Goal: Task Accomplishment & Management: Complete application form

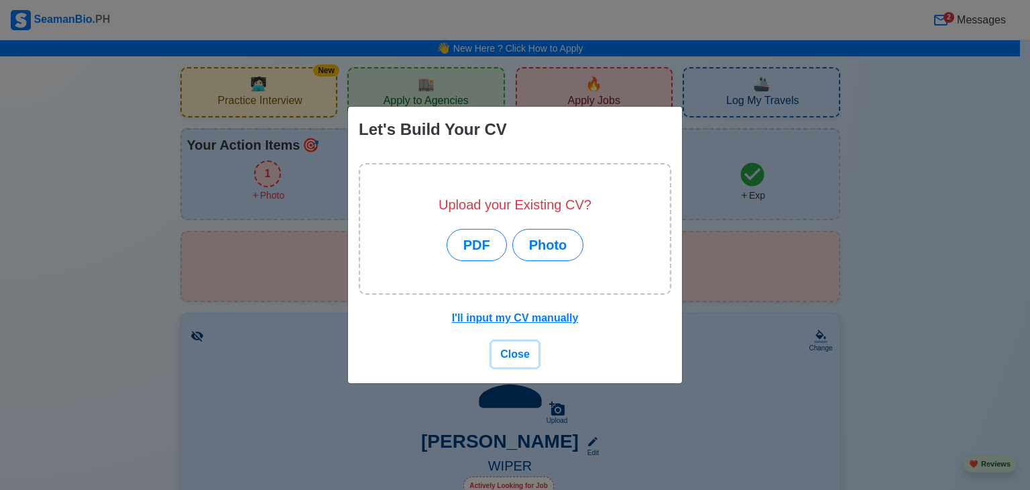
click at [518, 351] on span "Close" at bounding box center [515, 353] width 30 height 11
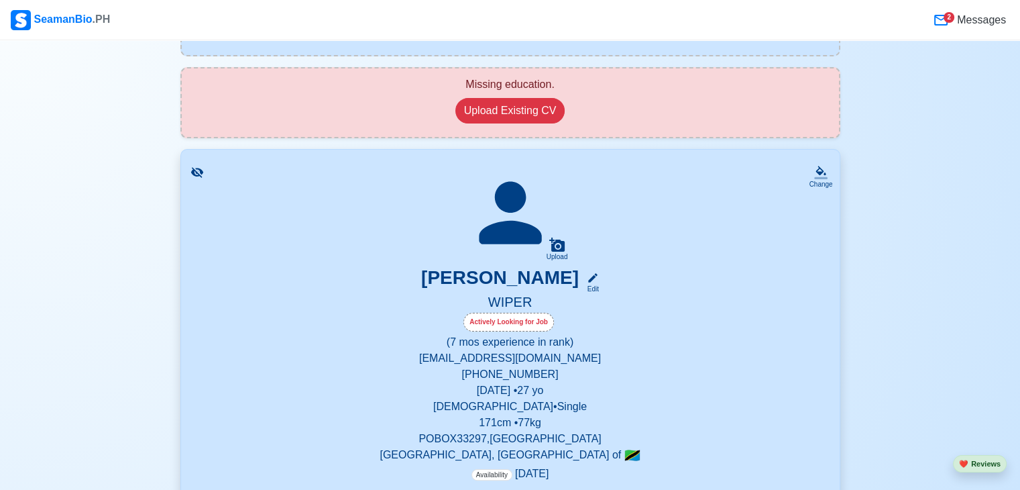
scroll to position [188, 0]
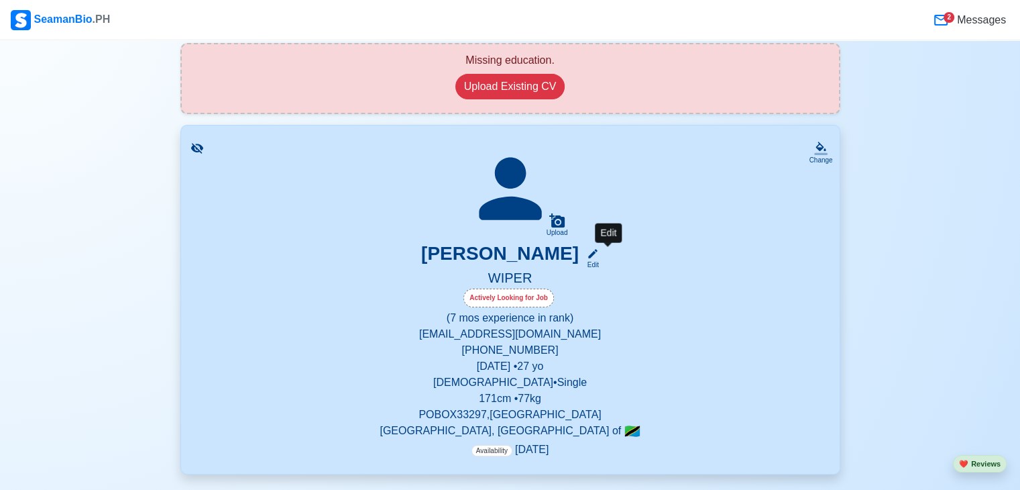
click at [599, 258] on icon at bounding box center [593, 254] width 12 height 12
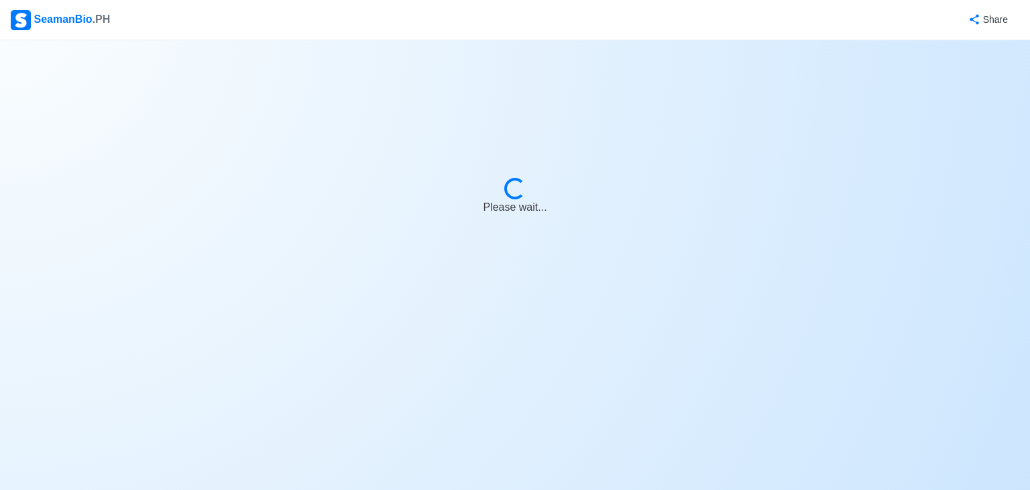
select select "Actively Looking for Job"
select select "Visible for Hiring"
select select "Single"
select select "[DEMOGRAPHIC_DATA]"
select select "TZ"
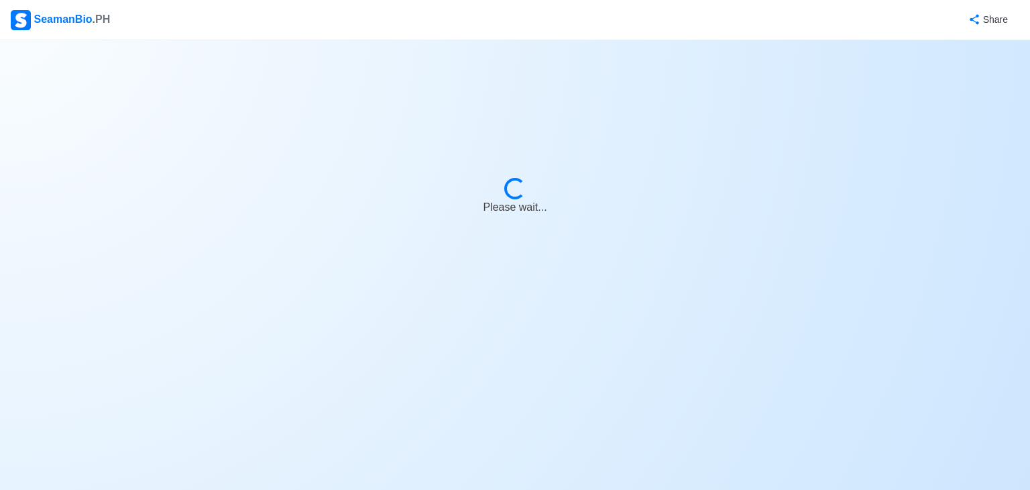
select select "0"
select select "7"
select select "1759266000000"
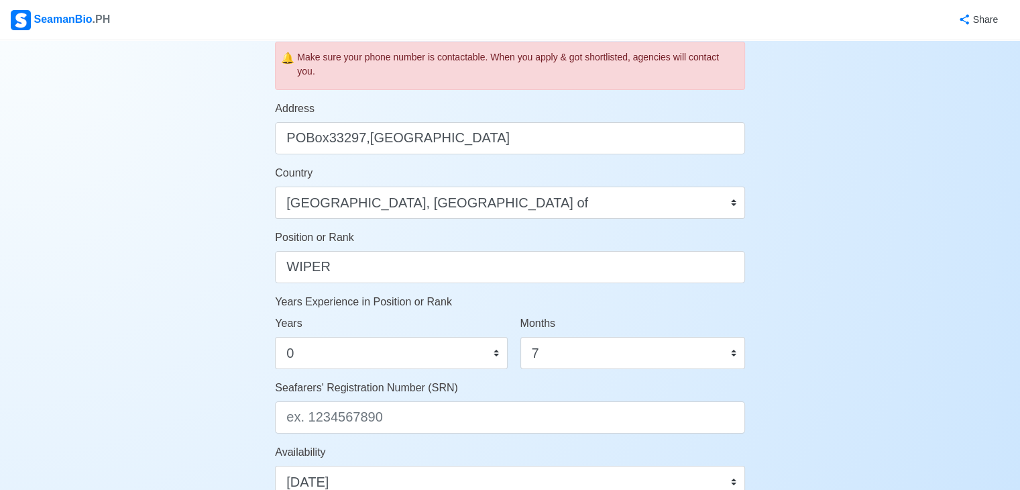
scroll to position [537, 0]
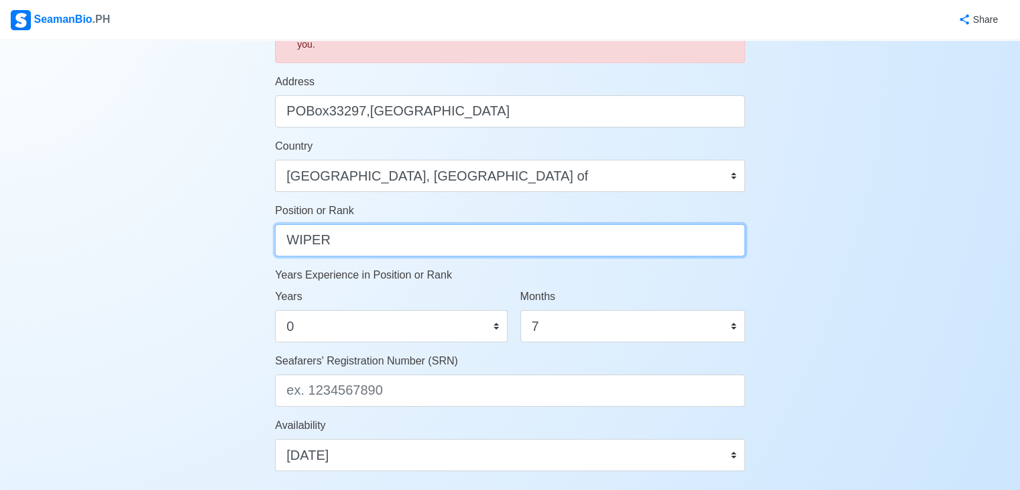
click at [398, 248] on input "WIPER" at bounding box center [510, 240] width 470 height 32
type input "W"
type input "c"
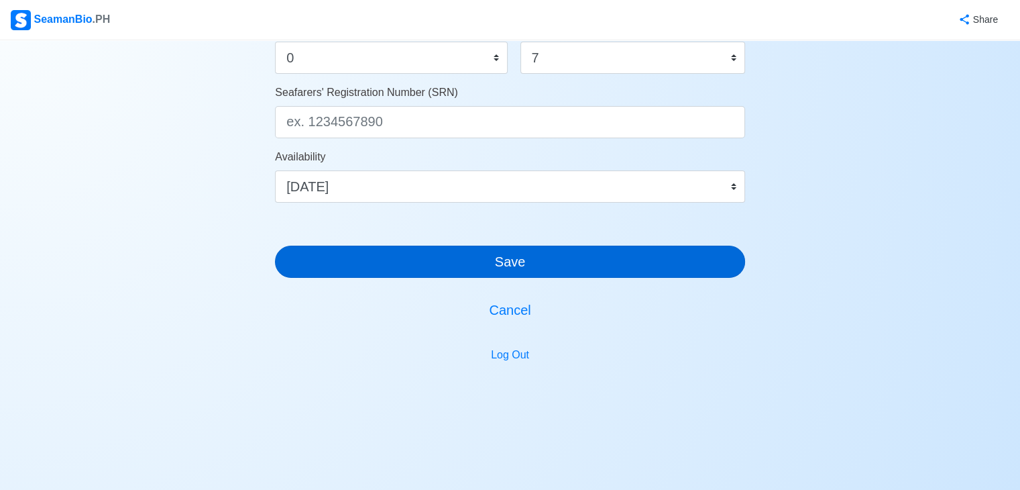
type input "ENGINE CADET"
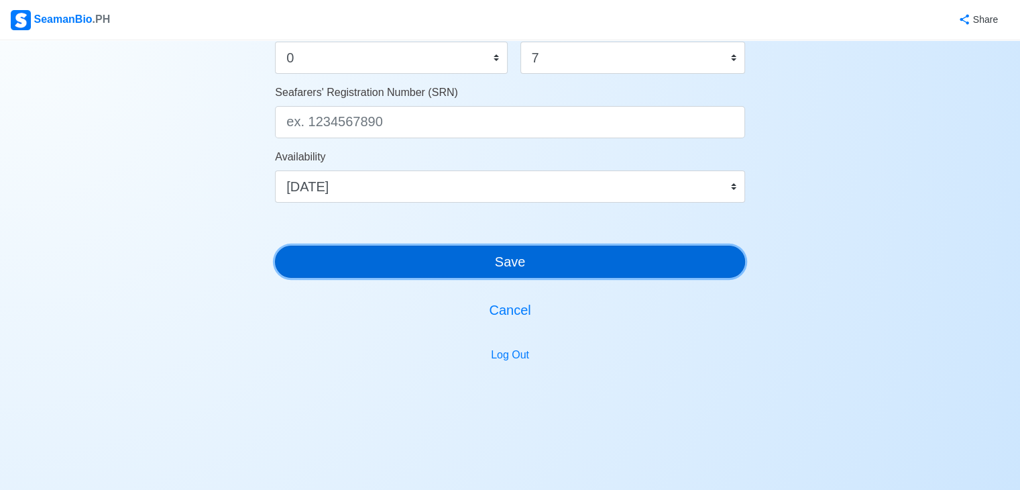
click at [598, 266] on button "Save" at bounding box center [510, 261] width 470 height 32
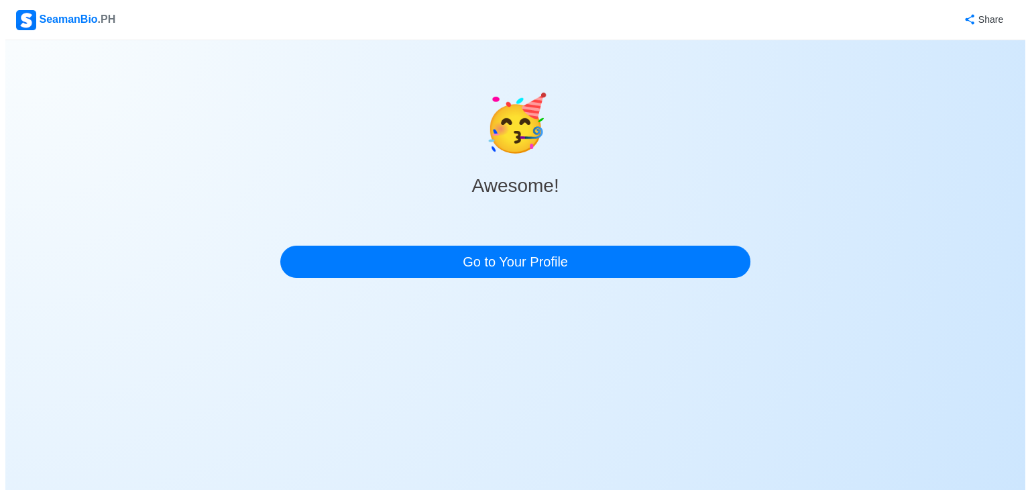
scroll to position [0, 0]
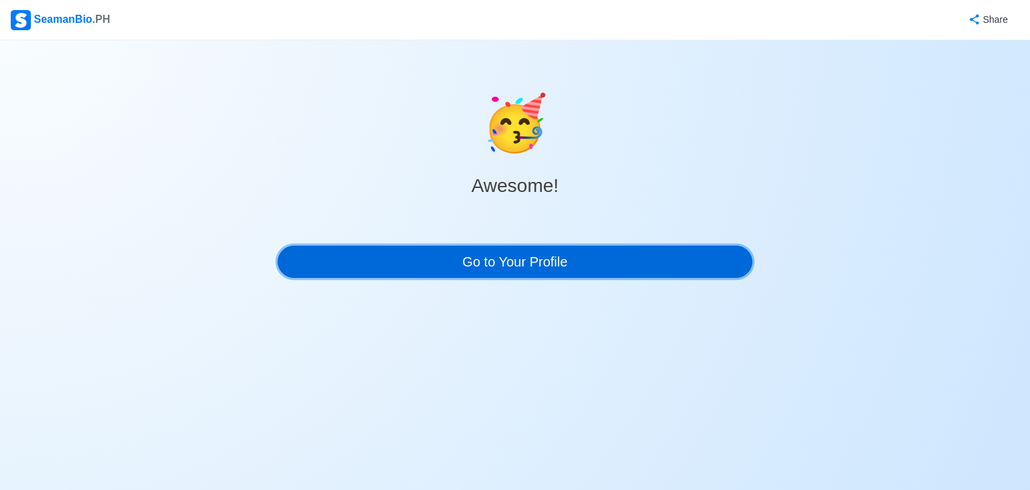
click at [598, 266] on link "Go to Your Profile" at bounding box center [515, 261] width 475 height 32
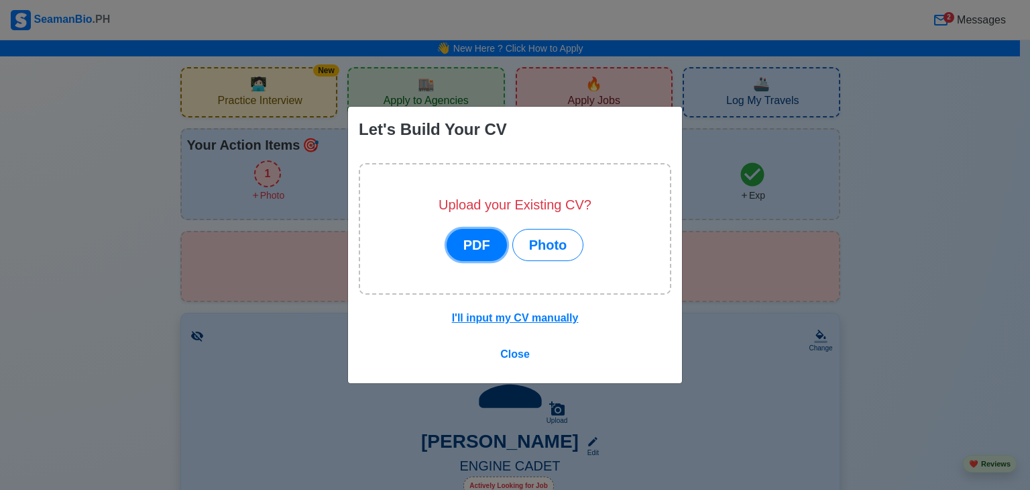
click at [488, 238] on button "PDF" at bounding box center [477, 245] width 60 height 32
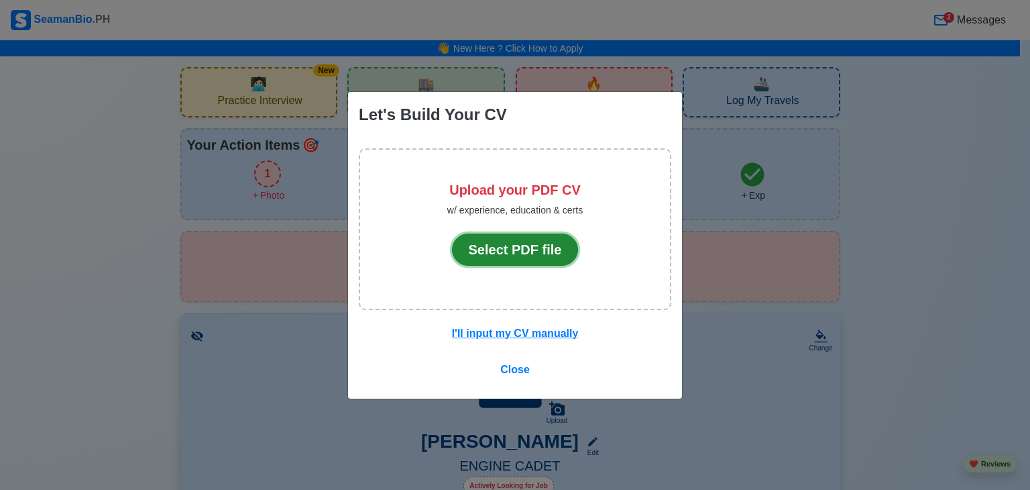
click at [502, 246] on button "Select PDF file" at bounding box center [515, 249] width 127 height 32
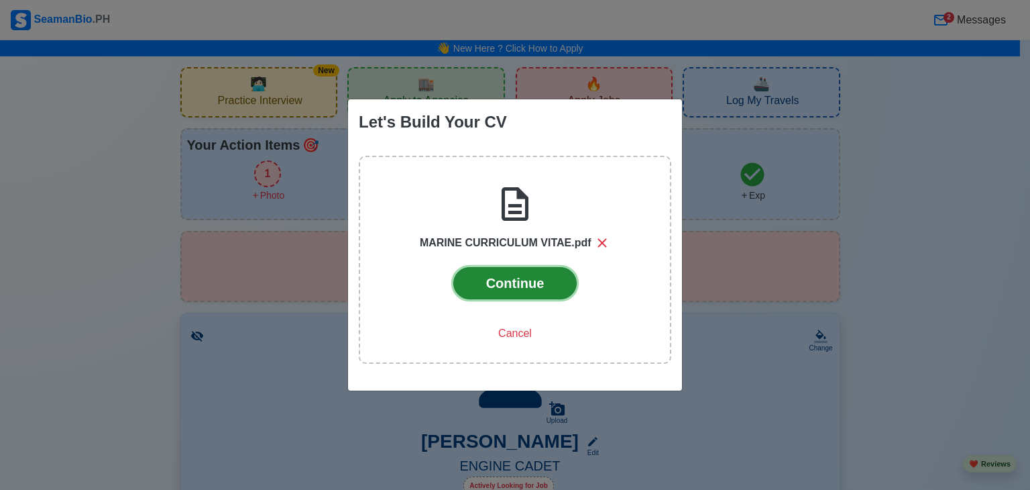
click at [519, 282] on button "Continue" at bounding box center [515, 283] width 124 height 32
click at [534, 288] on button "Continue" at bounding box center [515, 283] width 124 height 32
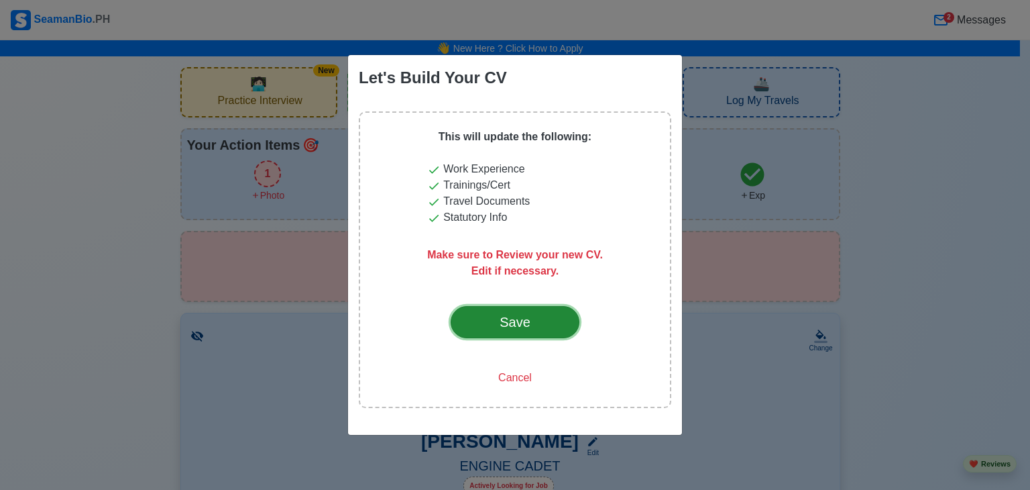
click at [553, 321] on button "Save" at bounding box center [515, 322] width 129 height 32
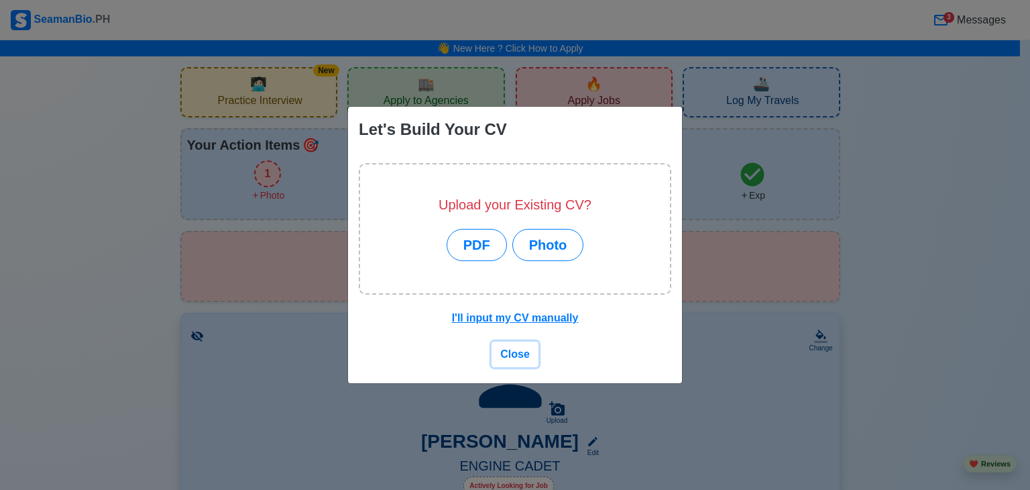
click at [526, 353] on span "Close" at bounding box center [515, 353] width 30 height 11
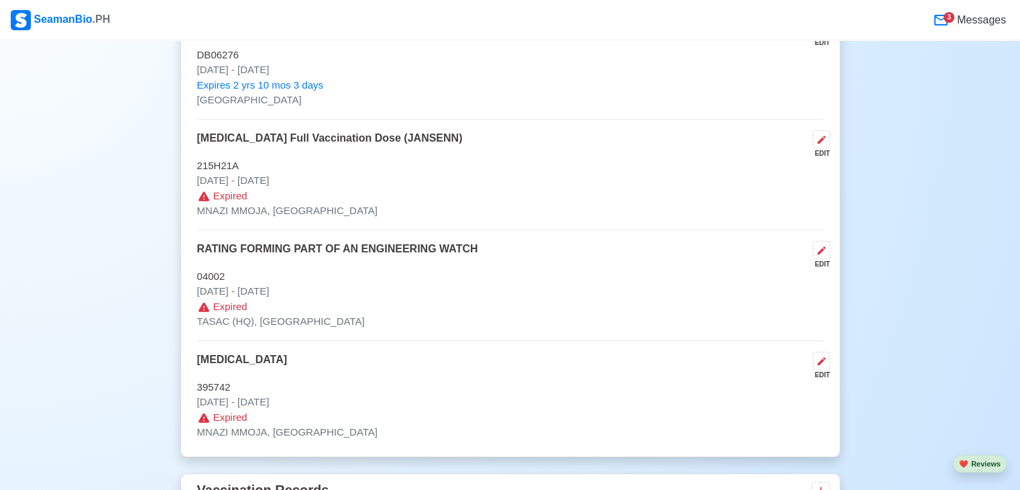
scroll to position [1340, 0]
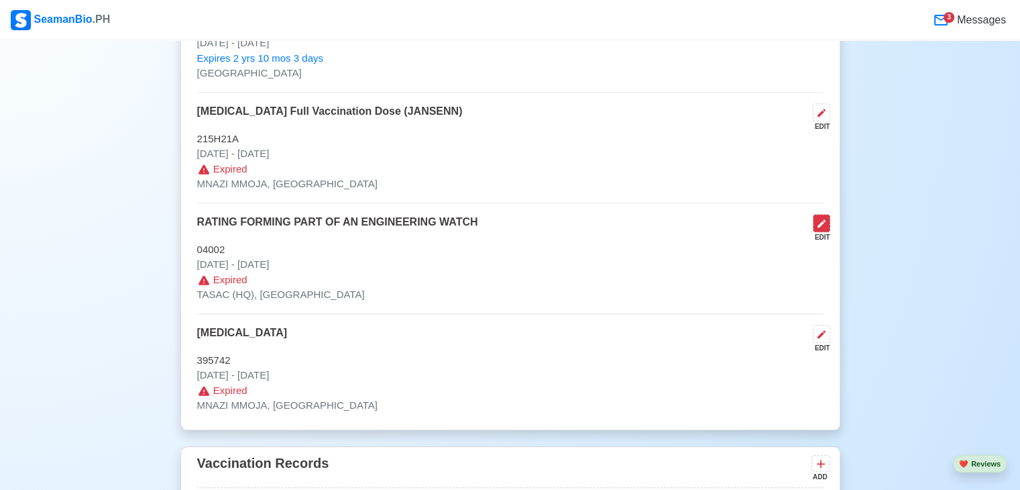
click at [824, 222] on icon at bounding box center [821, 223] width 11 height 11
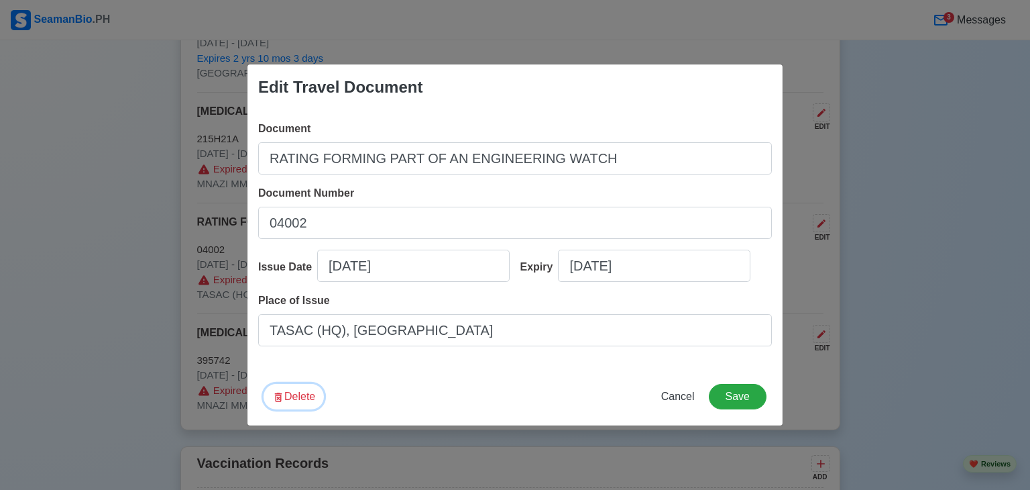
click at [305, 400] on button "Delete" at bounding box center [294, 396] width 60 height 25
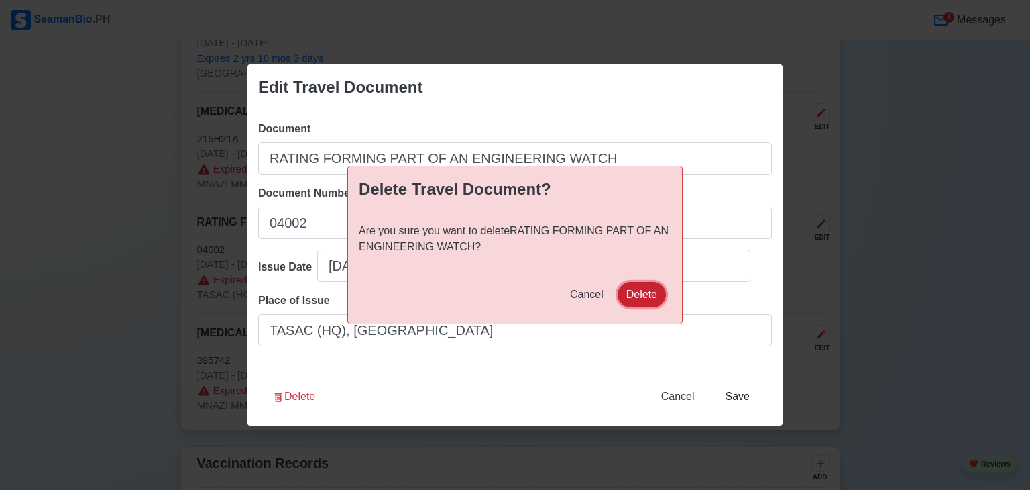
click at [634, 291] on button "Delete" at bounding box center [642, 294] width 48 height 25
click at [561, 294] on div "Cancel Deleting..." at bounding box center [598, 294] width 135 height 25
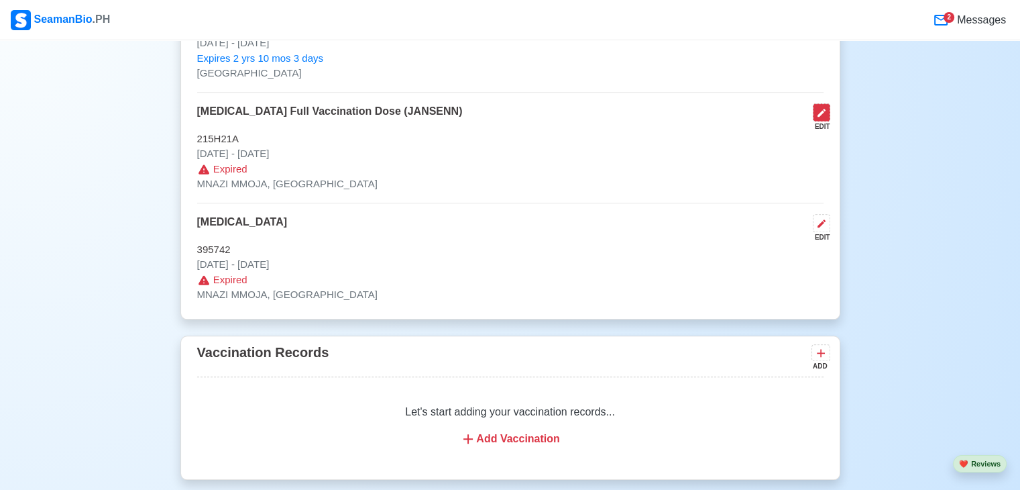
click at [820, 111] on icon at bounding box center [821, 112] width 11 height 11
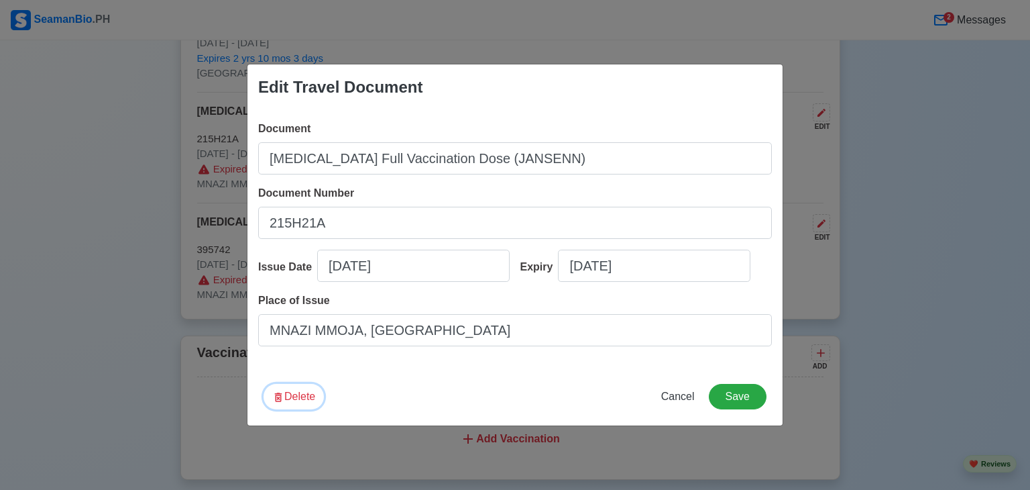
click at [306, 395] on button "Delete" at bounding box center [294, 396] width 60 height 25
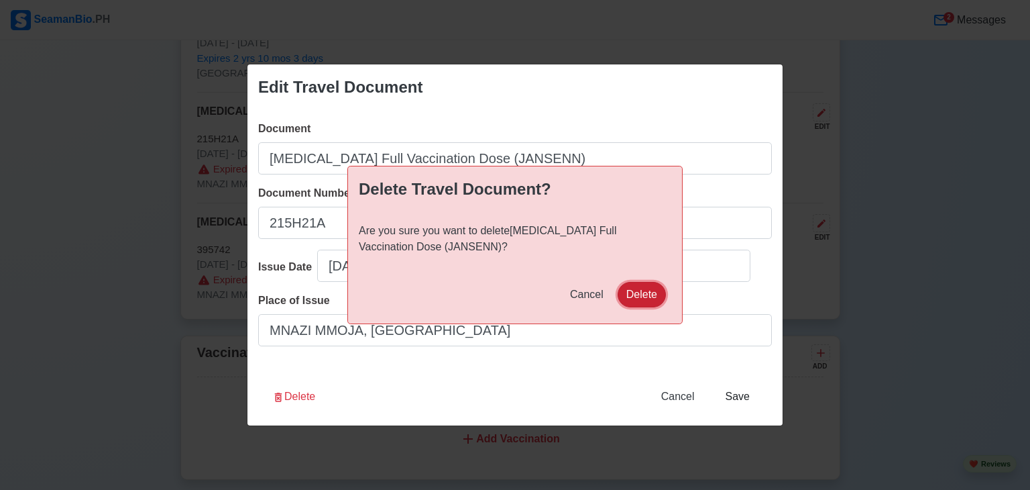
click at [637, 288] on button "Delete" at bounding box center [642, 294] width 48 height 25
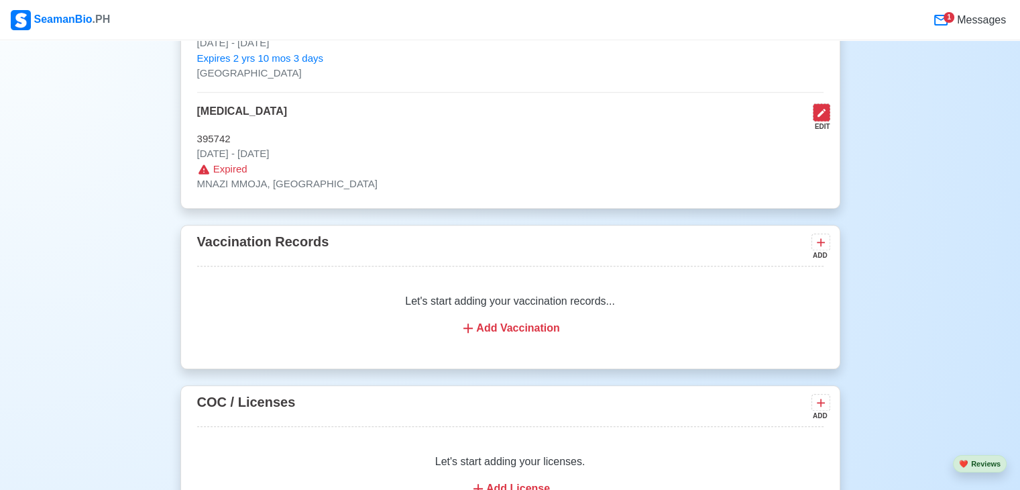
click at [823, 115] on icon at bounding box center [821, 112] width 11 height 11
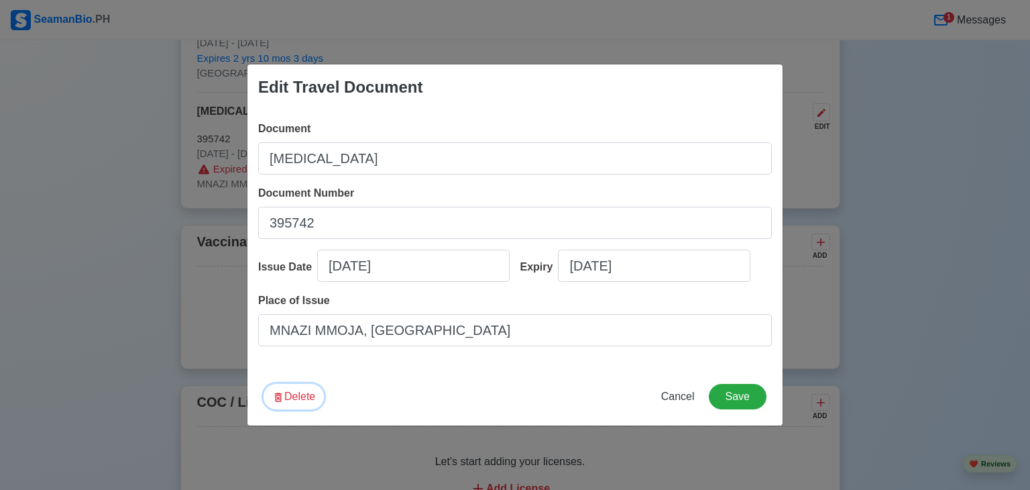
click at [303, 398] on button "Delete" at bounding box center [294, 396] width 60 height 25
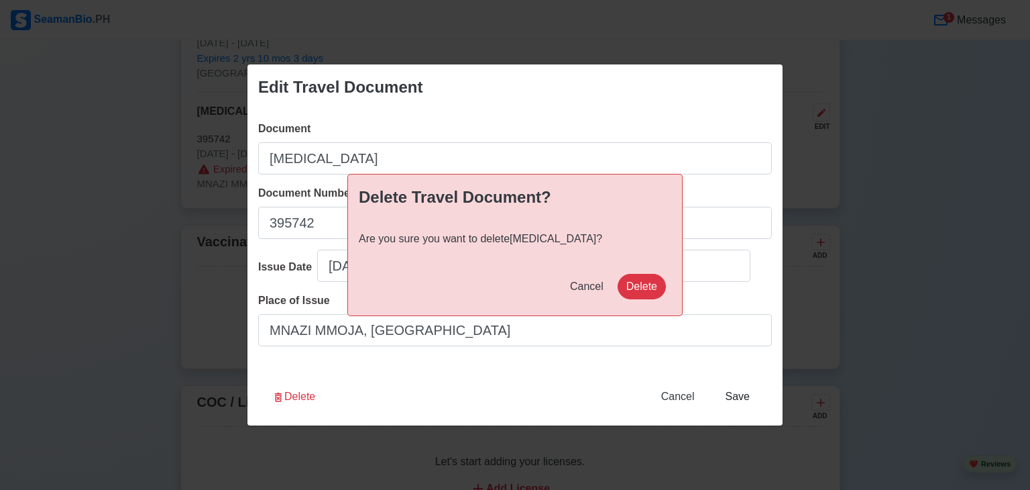
click at [307, 395] on div "Delete Travel Document? Are you sure you want to delete Yellow Fever ? Cancel D…" at bounding box center [515, 245] width 1030 height 490
click at [644, 285] on button "Delete" at bounding box center [642, 286] width 48 height 25
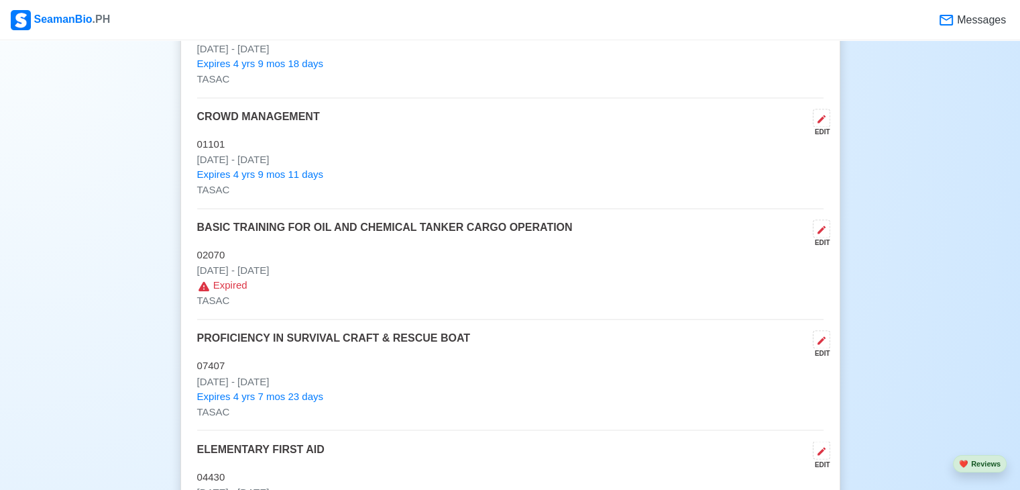
scroll to position [2146, 0]
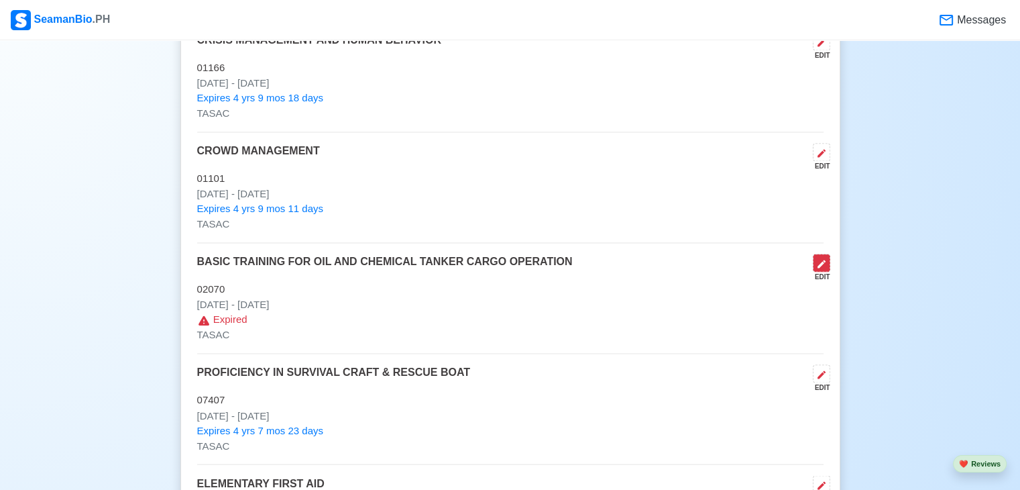
click at [821, 263] on icon at bounding box center [822, 264] width 8 height 8
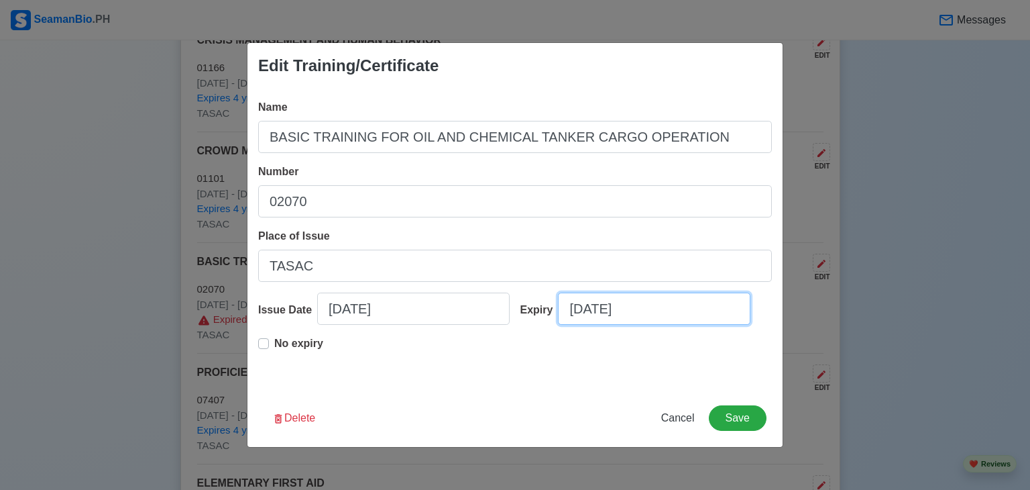
select select "****"
select select "*********"
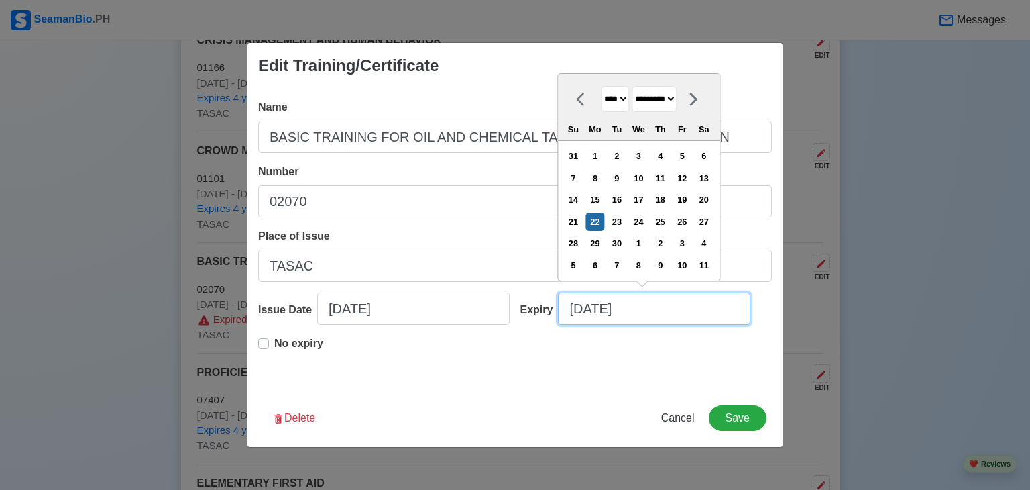
click at [579, 309] on input "09/22/2025" at bounding box center [654, 308] width 193 height 32
click at [582, 310] on input "09/22/2025" at bounding box center [654, 308] width 193 height 32
type input "05/22/2025"
select select "***"
click at [604, 309] on input "05/22/2025" at bounding box center [654, 308] width 193 height 32
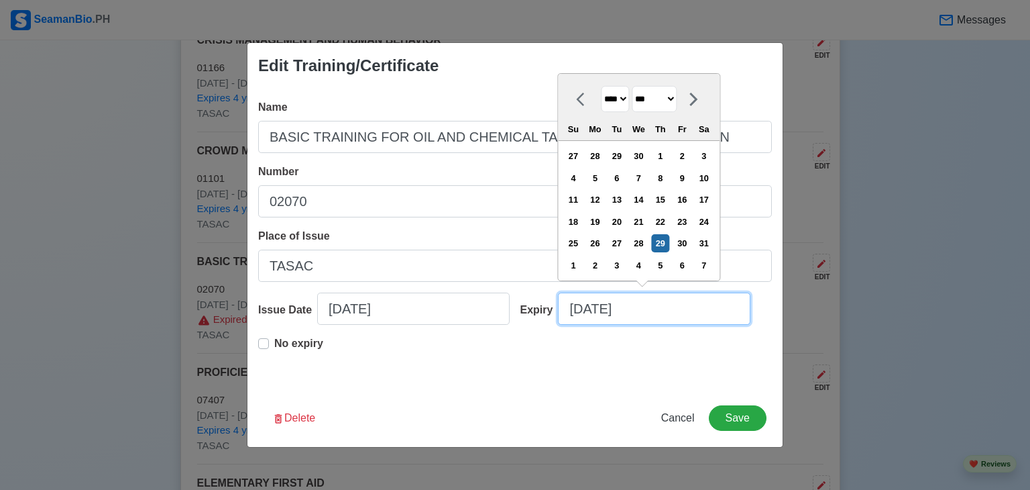
click at [638, 314] on input "05/29/2025" at bounding box center [654, 308] width 193 height 32
type input "05/29/20"
select select "****"
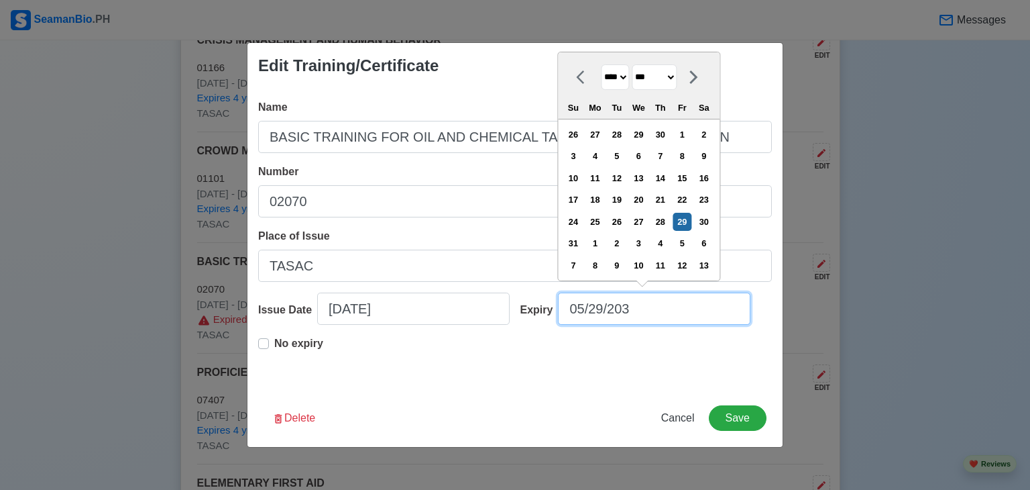
type input "05/29/2030"
select select "****"
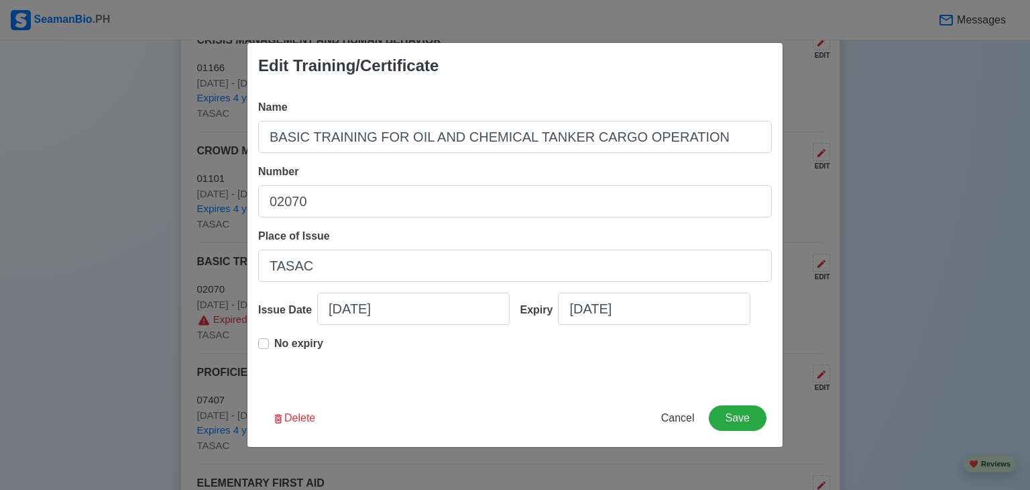
click at [274, 347] on label "No expiry" at bounding box center [298, 348] width 49 height 27
type input "05/30/2025"
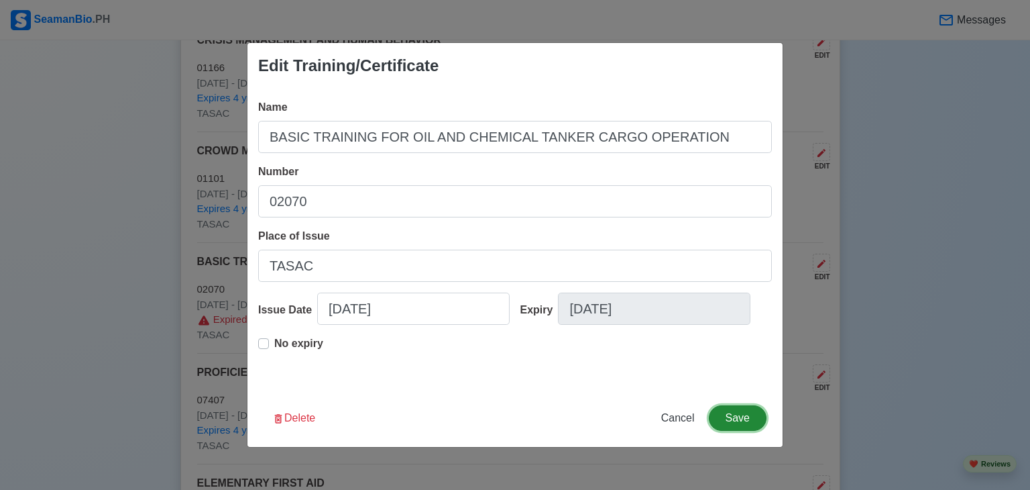
click at [730, 414] on button "Save" at bounding box center [738, 417] width 58 height 25
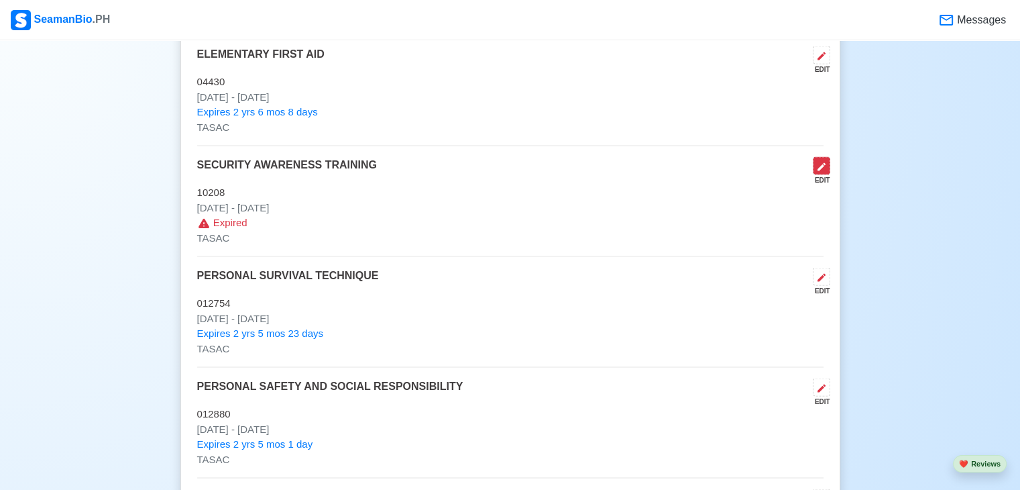
click at [826, 164] on icon at bounding box center [821, 167] width 11 height 11
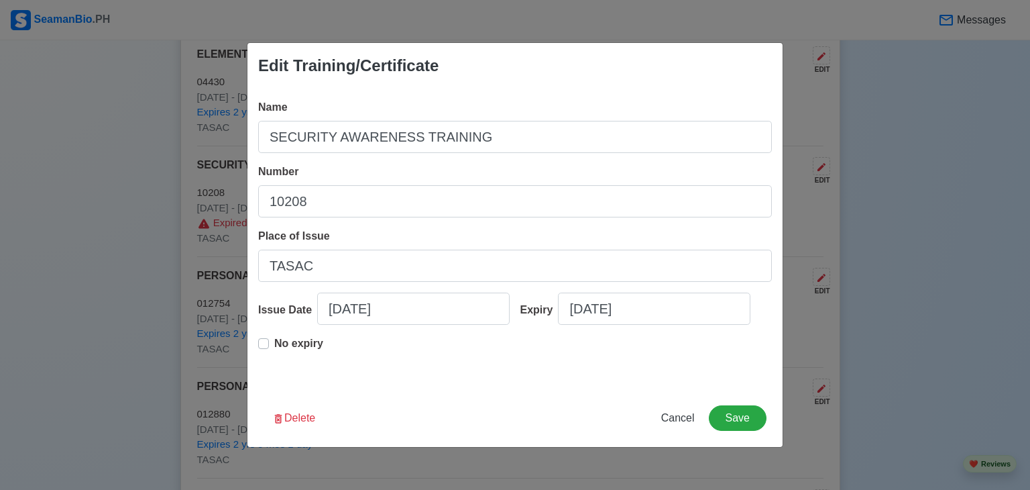
click at [274, 342] on label "No expiry" at bounding box center [298, 348] width 49 height 27
type input "03/24/2023"
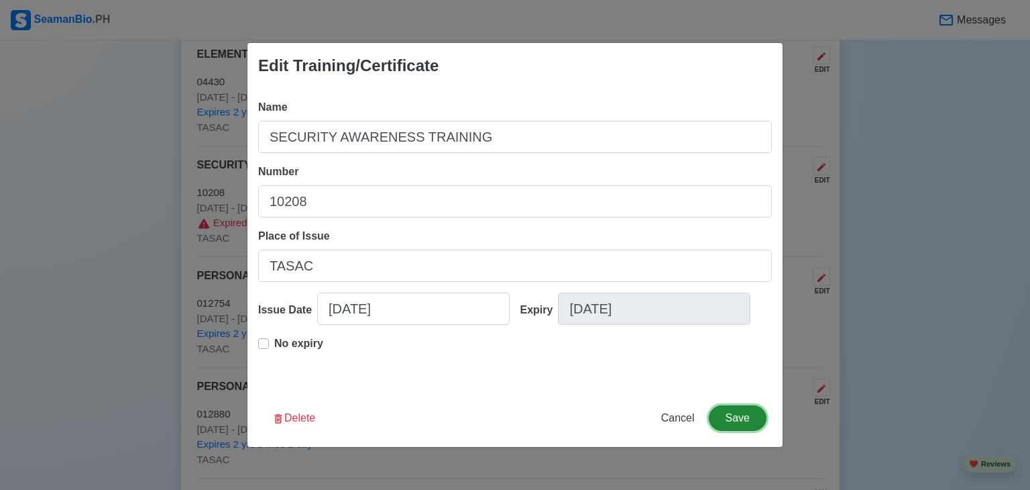
click at [742, 413] on button "Save" at bounding box center [738, 417] width 58 height 25
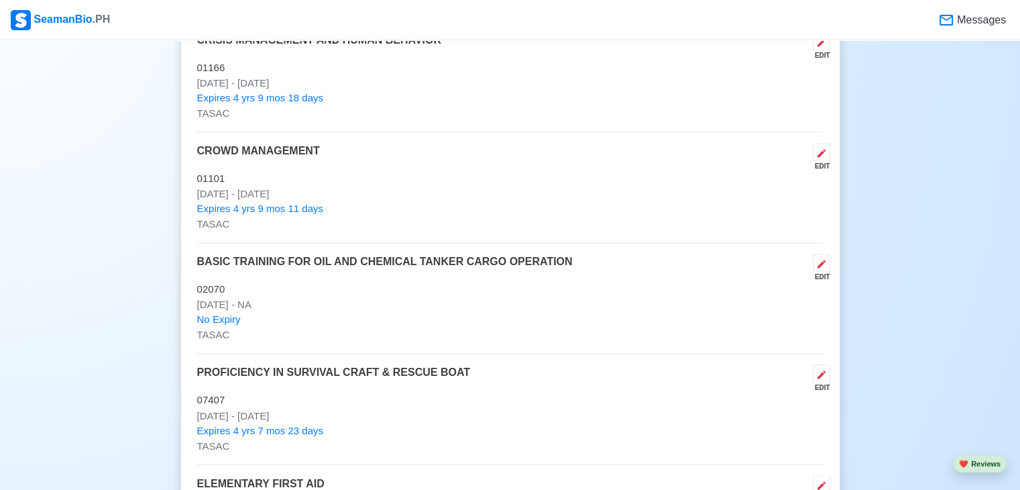
scroll to position [1718, 0]
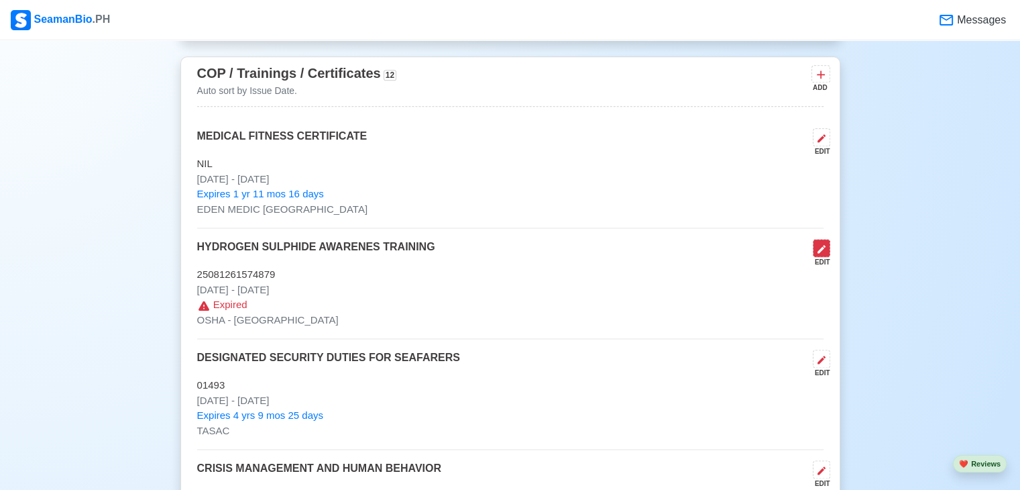
click at [822, 249] on icon at bounding box center [822, 249] width 8 height 8
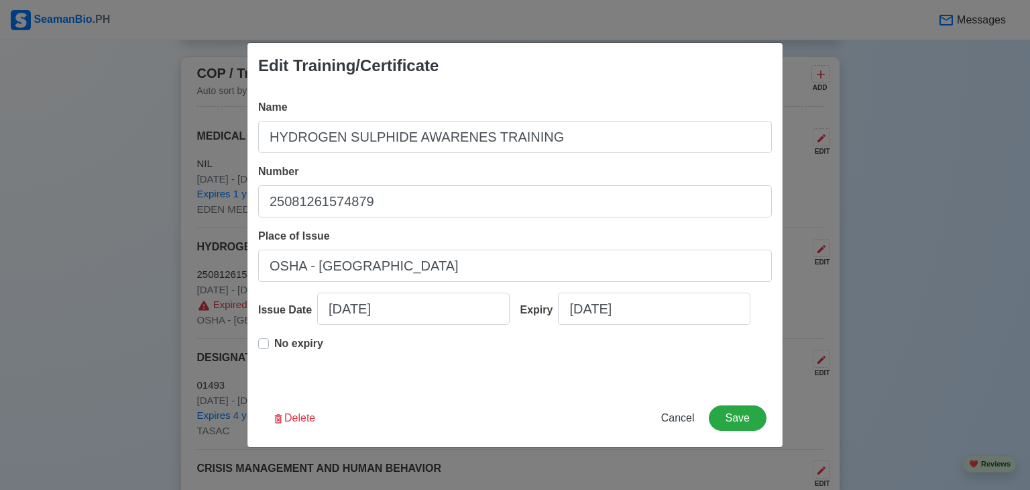
click at [274, 344] on label "No expiry" at bounding box center [298, 348] width 49 height 27
type input "08/12/2025"
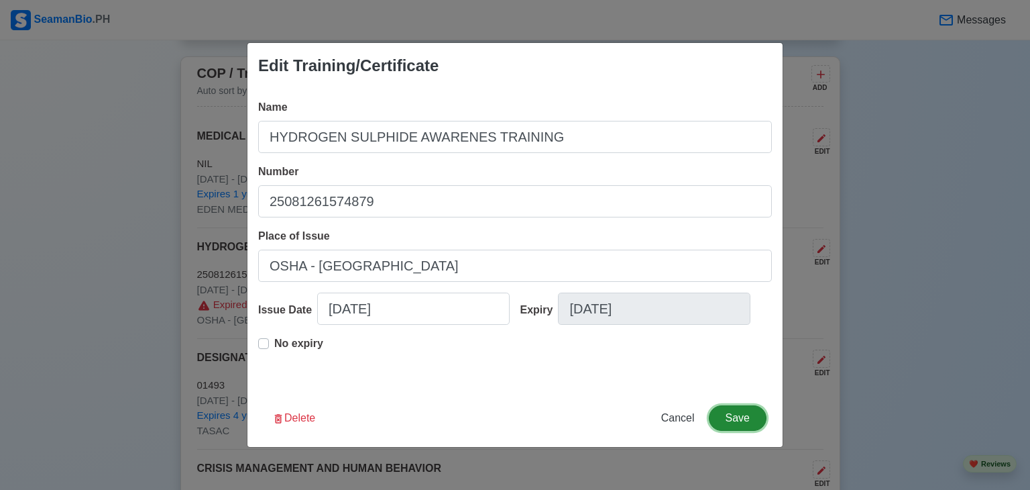
click at [747, 417] on button "Save" at bounding box center [738, 417] width 58 height 25
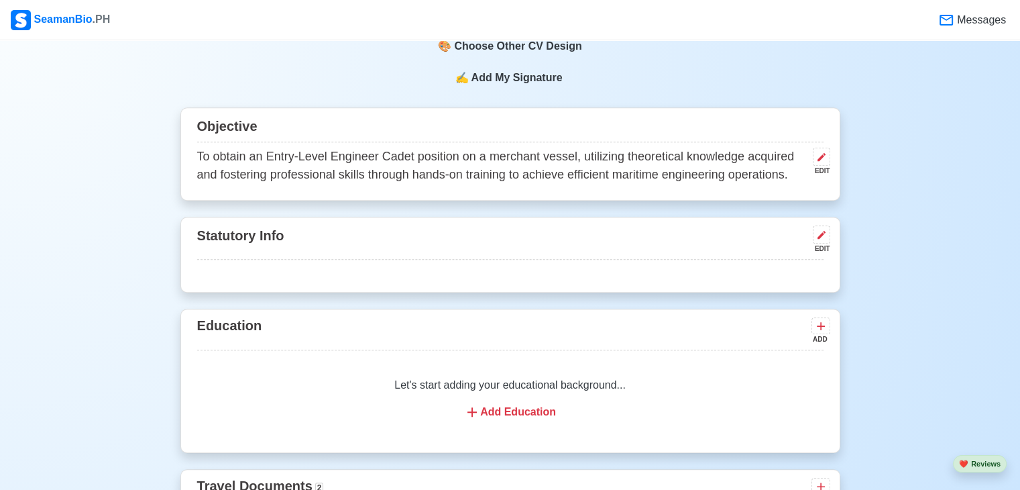
scroll to position [677, 0]
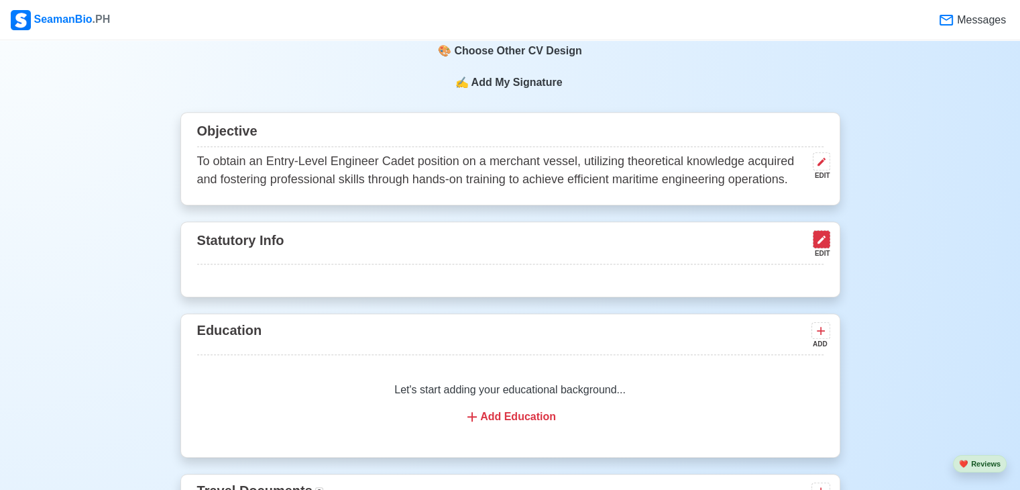
click at [824, 234] on icon at bounding box center [821, 239] width 11 height 11
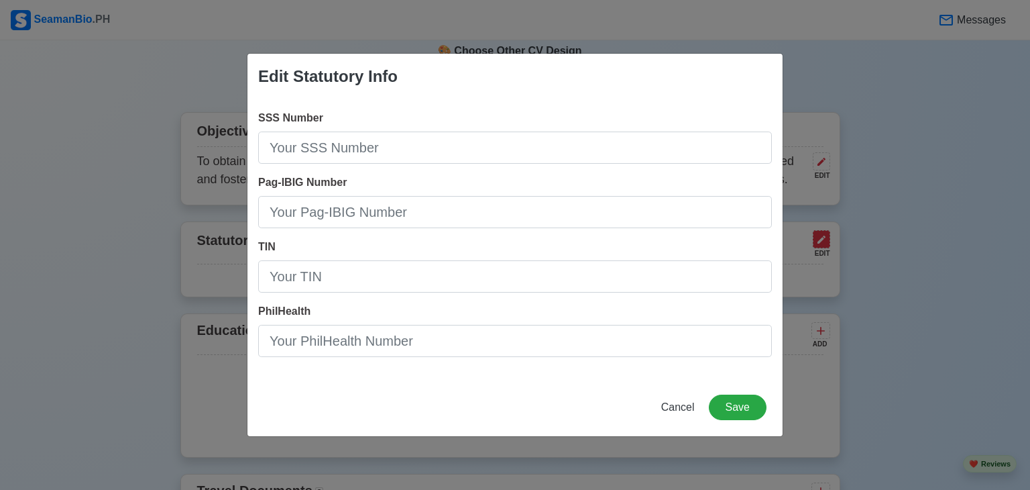
click at [824, 234] on div "Edit Statutory Info SSS Number Pag-IBIG Number TIN PhilHealth Cancel Save" at bounding box center [515, 245] width 1030 height 490
click at [686, 406] on span "Cancel" at bounding box center [678, 406] width 34 height 11
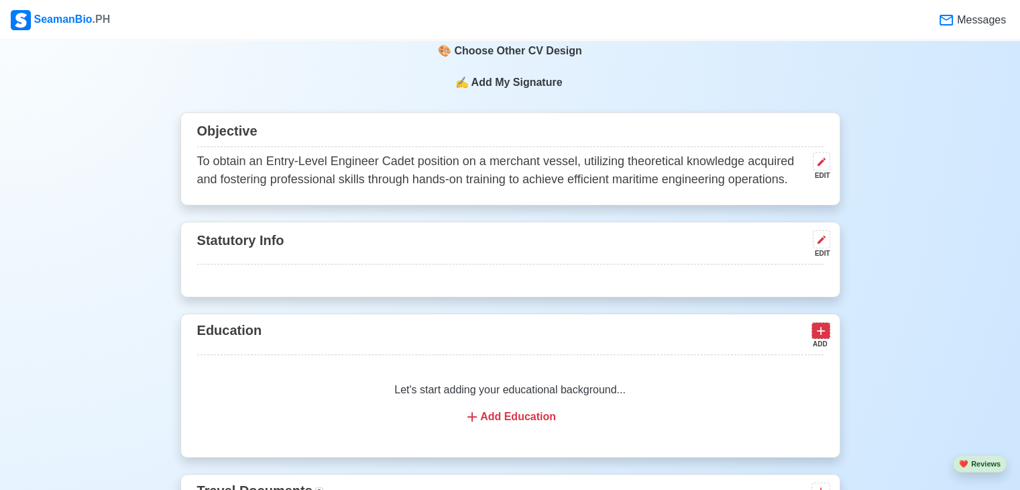
click at [823, 327] on icon at bounding box center [820, 330] width 13 height 13
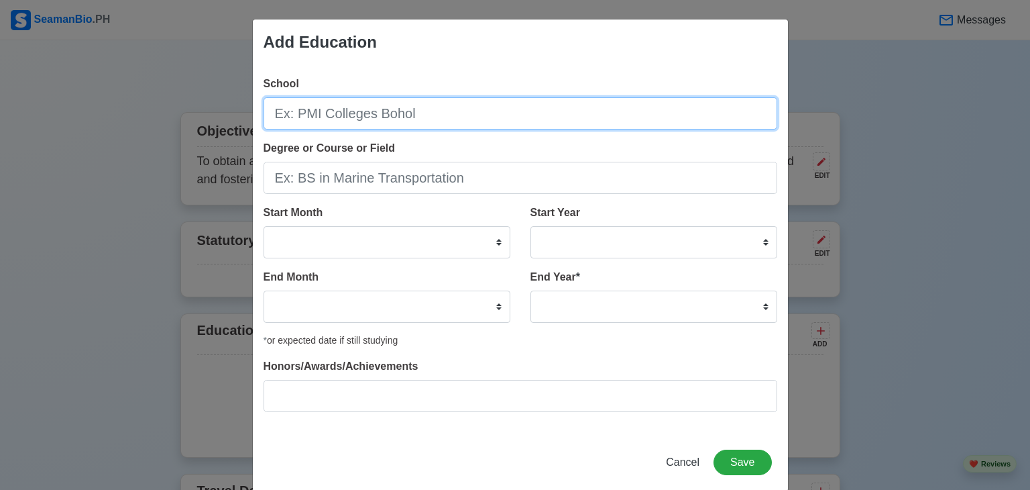
click at [425, 112] on input "School" at bounding box center [521, 113] width 514 height 32
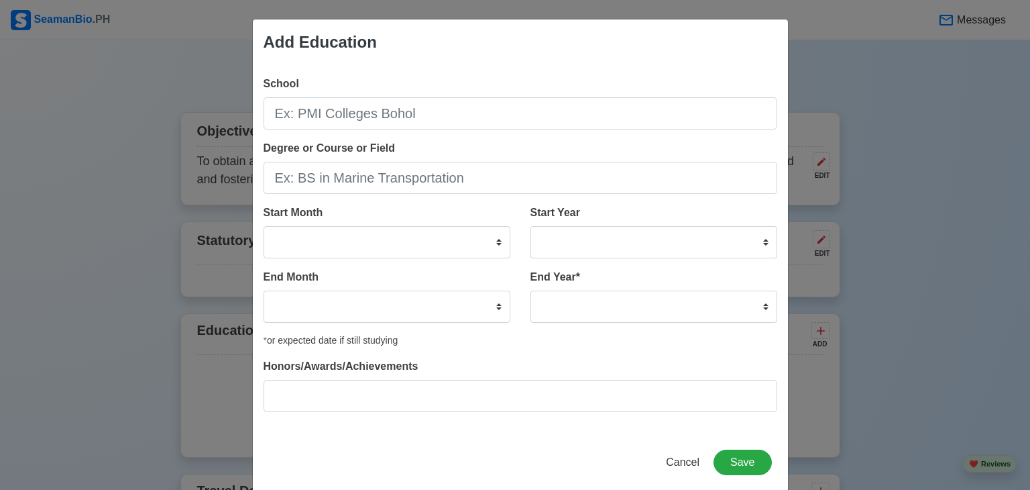
click at [915, 78] on div "Add Education School Degree or Course or Field Start Month January February Mar…" at bounding box center [515, 245] width 1030 height 490
click at [684, 467] on span "Cancel" at bounding box center [683, 461] width 34 height 11
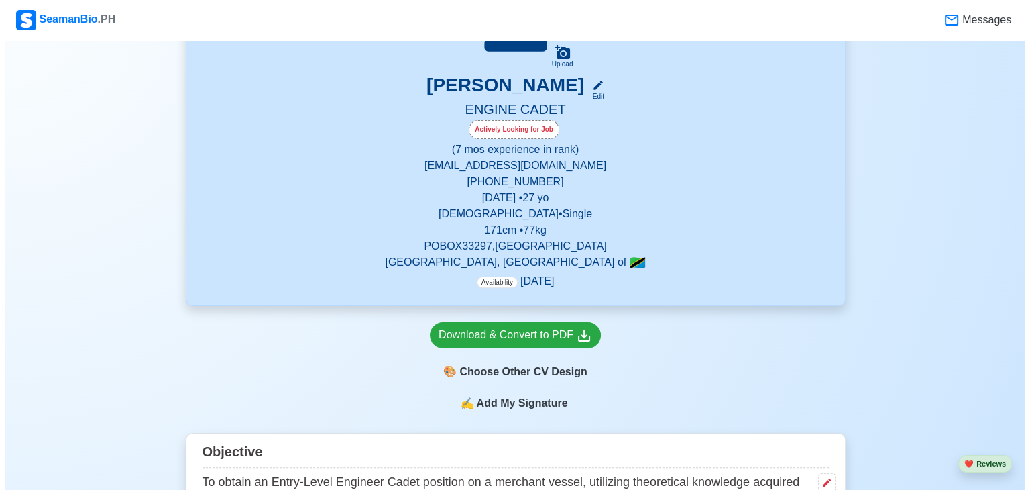
scroll to position [0, 0]
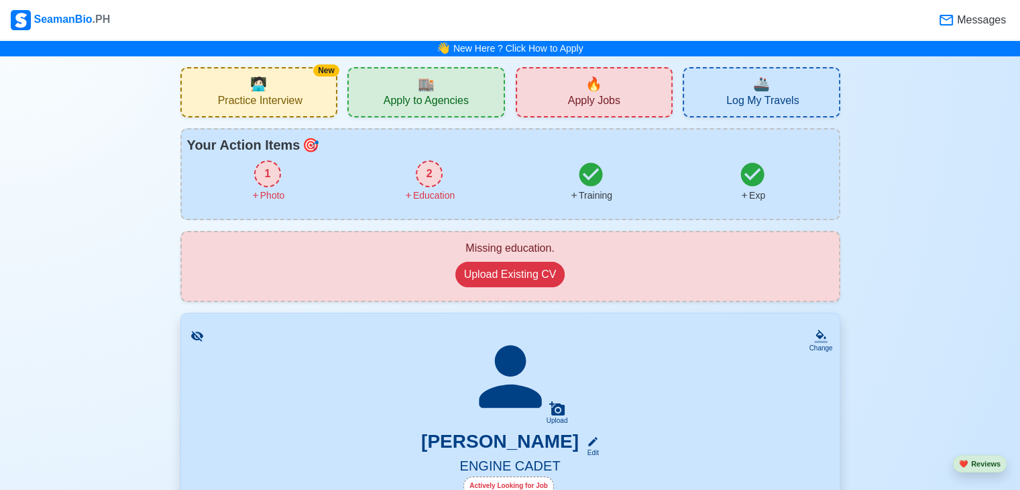
click at [956, 10] on span "Messages" at bounding box center [970, 20] width 77 height 28
click at [949, 16] on icon at bounding box center [946, 20] width 16 height 16
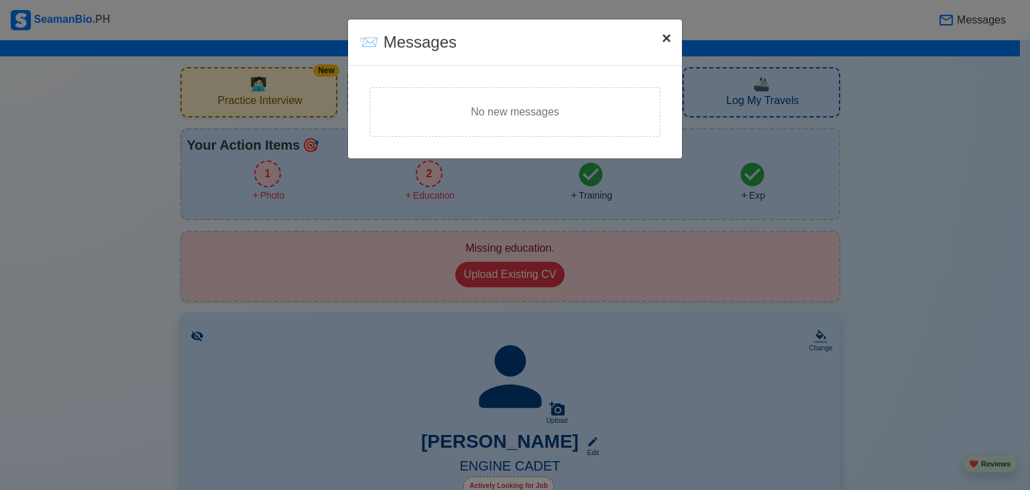
click at [665, 42] on span "×" at bounding box center [666, 38] width 9 height 18
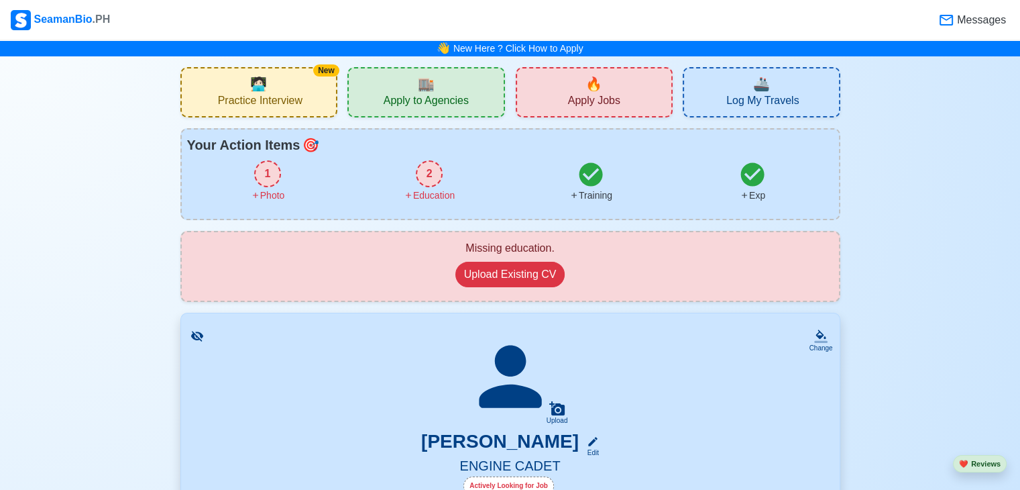
click at [572, 100] on span "Apply Jobs" at bounding box center [594, 102] width 52 height 17
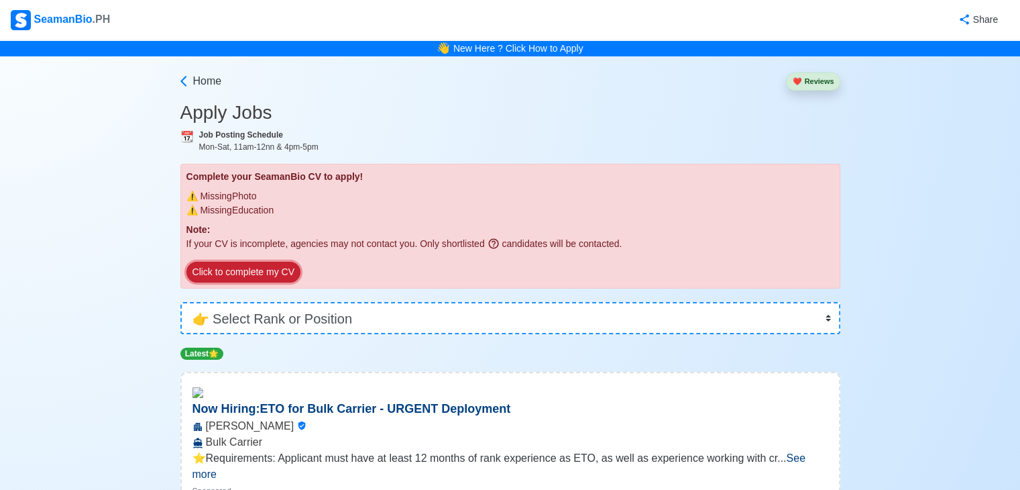
click at [290, 268] on button "Click to complete my CV" at bounding box center [243, 272] width 114 height 21
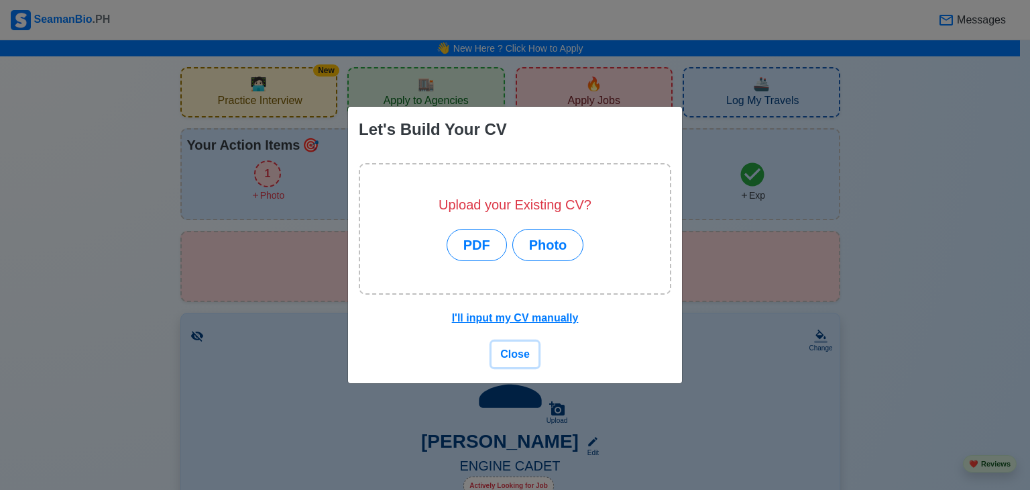
click at [514, 359] on span "Close" at bounding box center [515, 353] width 30 height 11
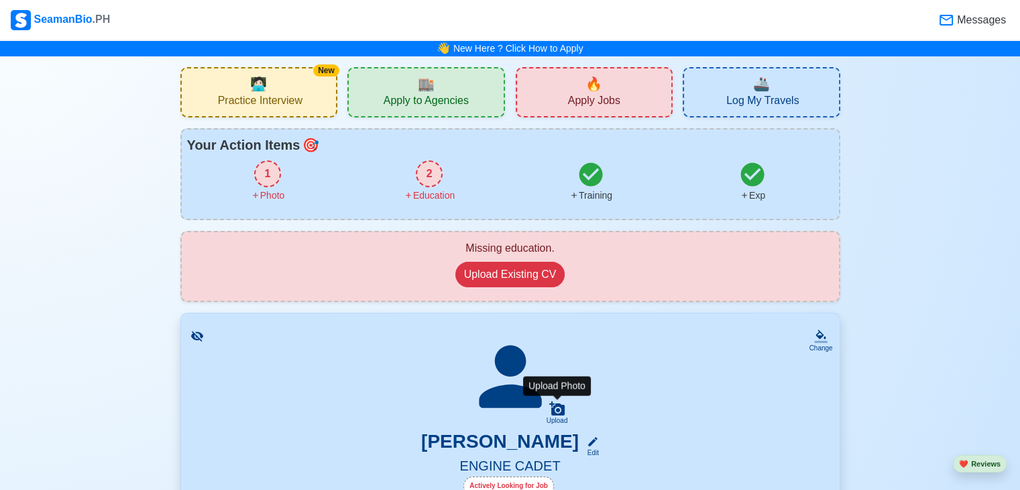
click at [557, 406] on icon at bounding box center [557, 408] width 16 height 16
click at [0, 0] on input "Upload" at bounding box center [0, 0] width 0 height 0
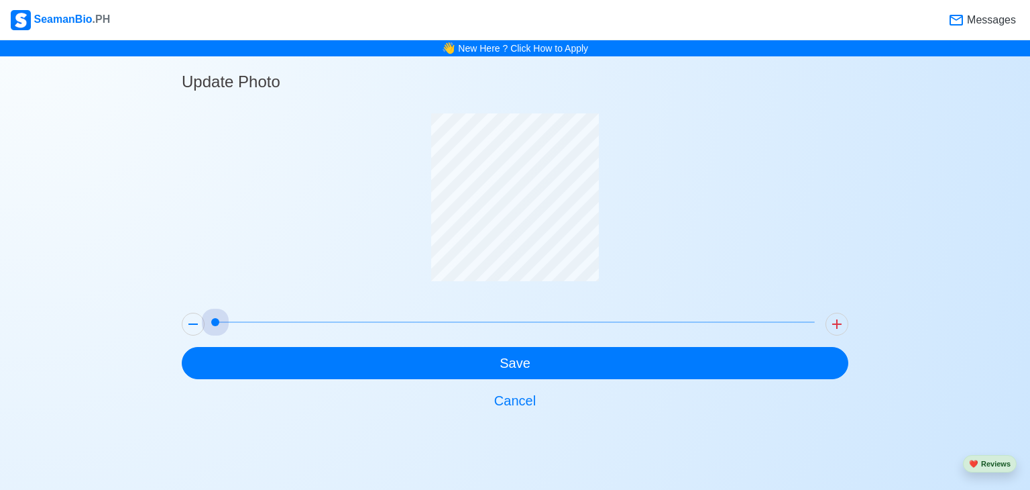
drag, startPoint x: 215, startPoint y: 324, endPoint x: 166, endPoint y: 328, distance: 49.8
click at [166, 328] on div "Update Photo Save Cancel" at bounding box center [515, 236] width 1030 height 360
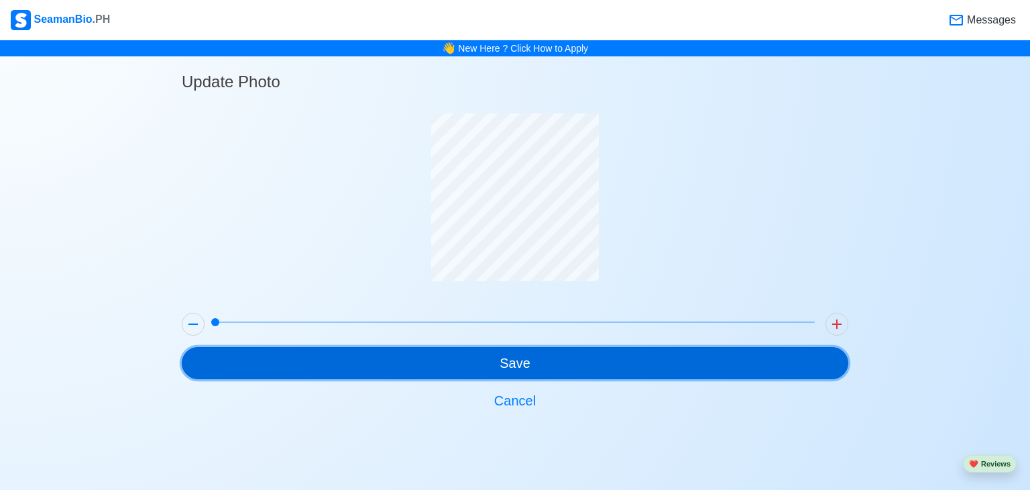
click at [711, 360] on button "Save" at bounding box center [515, 363] width 667 height 32
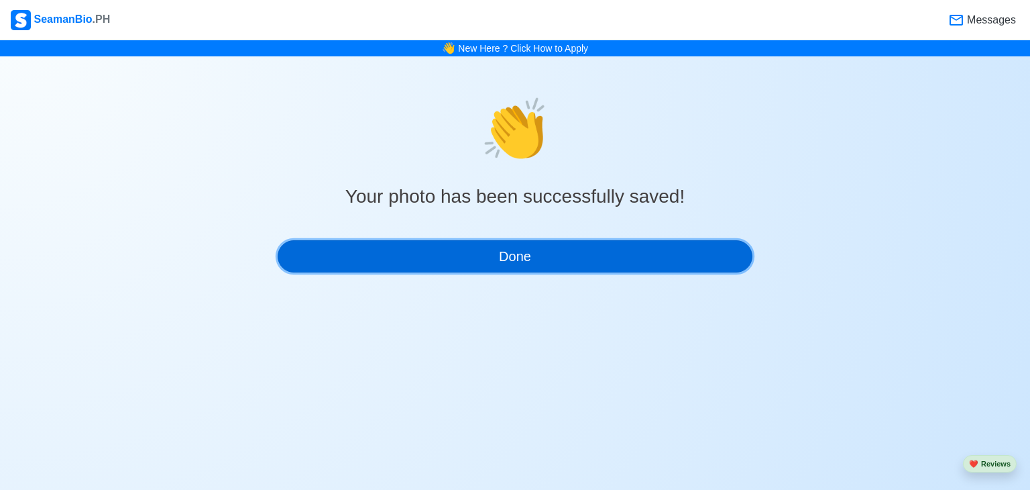
click at [623, 262] on button "Done" at bounding box center [515, 256] width 475 height 32
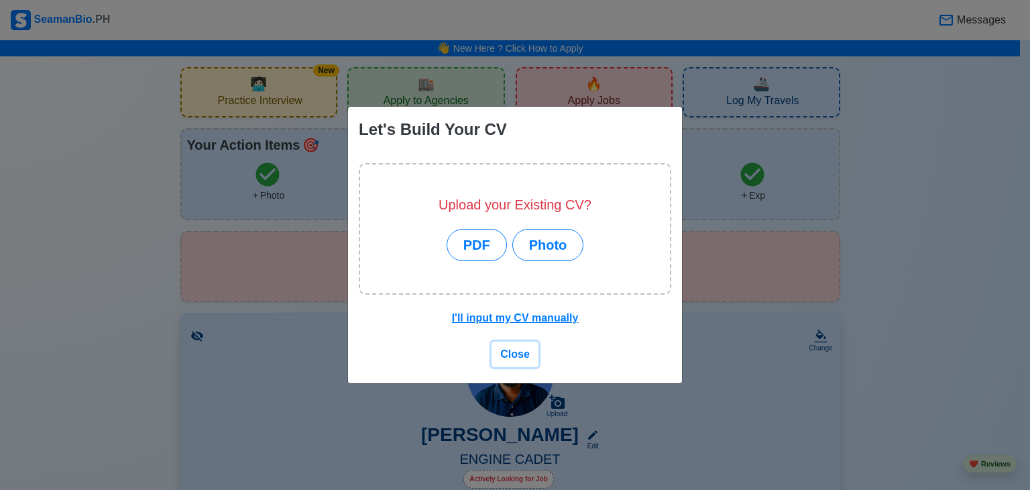
click at [523, 353] on span "Close" at bounding box center [515, 353] width 30 height 11
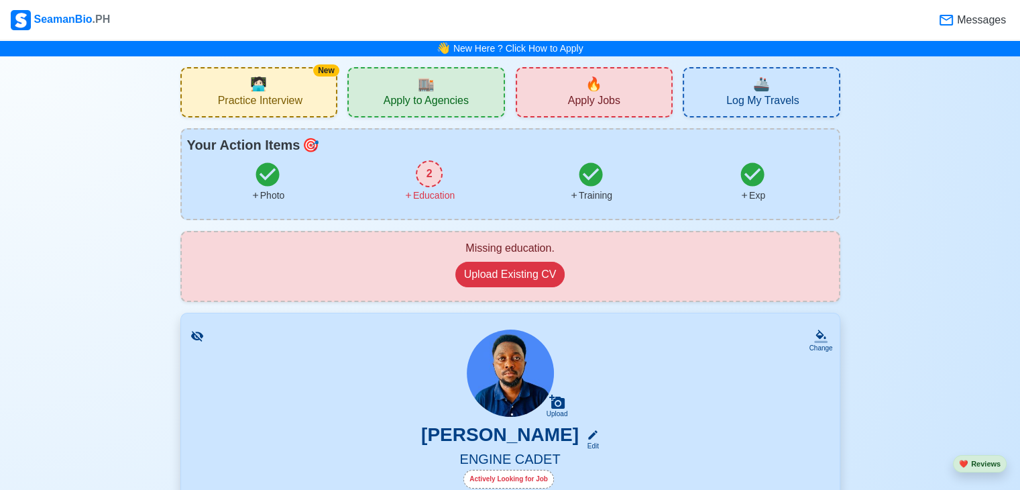
click at [427, 172] on div "2" at bounding box center [429, 173] width 27 height 27
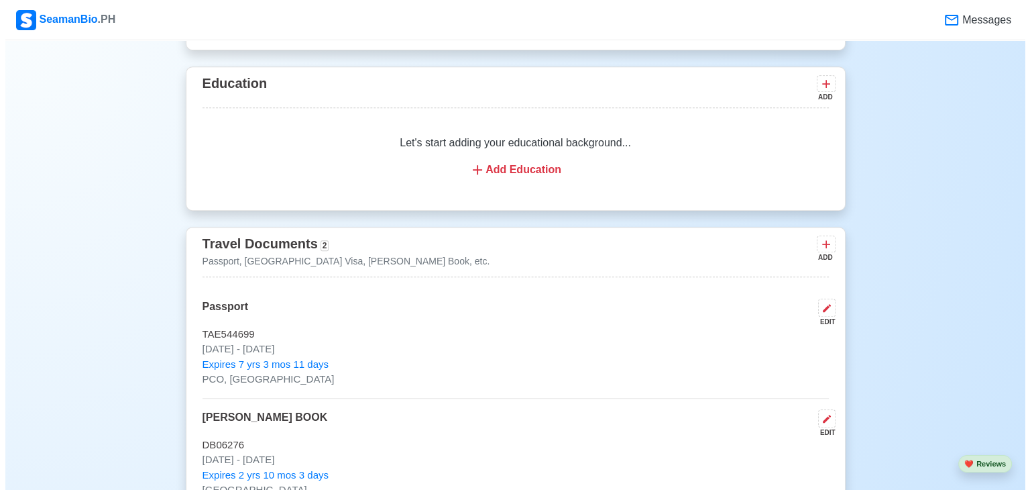
scroll to position [926, 0]
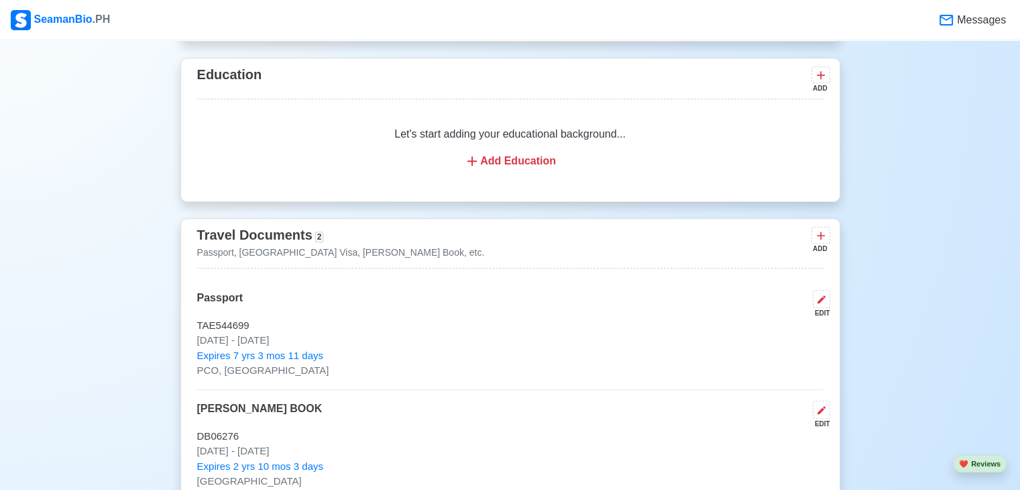
click at [537, 164] on div "Add Education" at bounding box center [510, 161] width 594 height 16
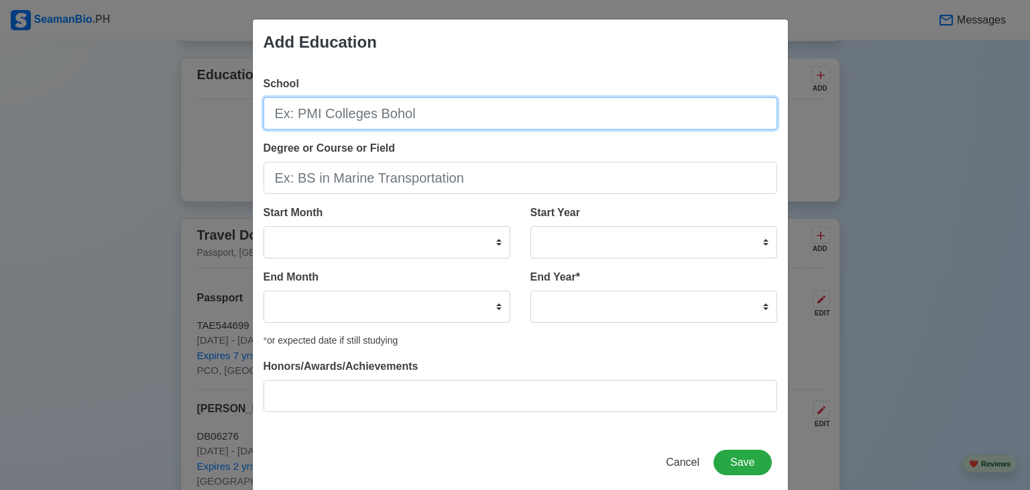
click at [431, 118] on input "School" at bounding box center [521, 113] width 514 height 32
type input "[PERSON_NAME] academy"
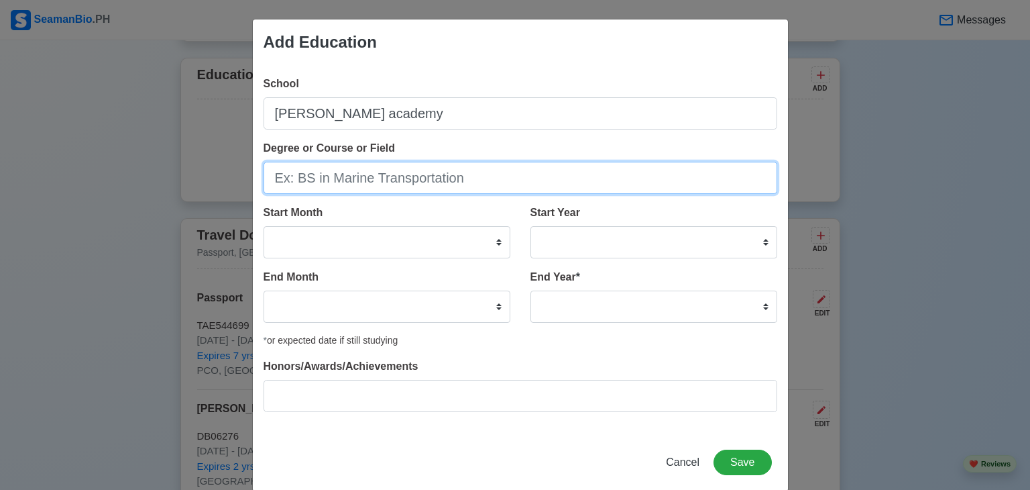
click at [417, 179] on input "Degree or Course or Field" at bounding box center [521, 178] width 514 height 32
type input "primary school"
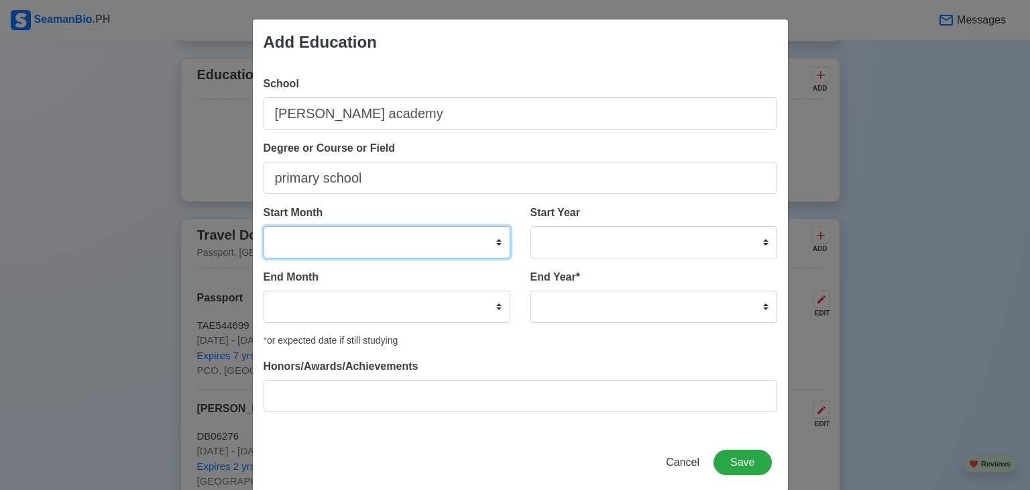
click at [419, 234] on select "January February March April May June July August September October November De…" at bounding box center [387, 242] width 247 height 32
select select "January"
click at [264, 226] on select "January February March April May June July August September October November De…" at bounding box center [387, 242] width 247 height 32
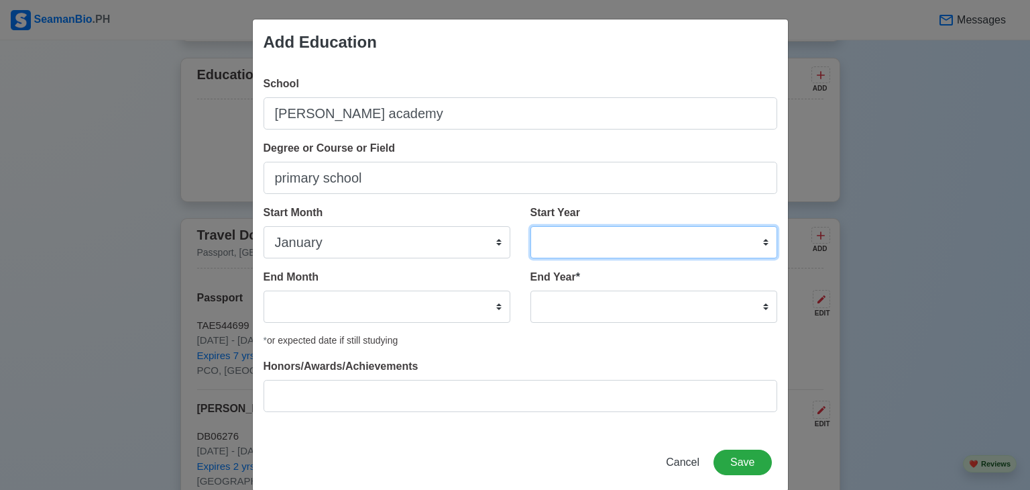
click at [743, 250] on select "2025 2024 2023 2022 2021 2020 2019 2018 2017 2016 2015 2014 2013 2012 2011 2010…" at bounding box center [654, 242] width 247 height 32
select select "2010"
click at [531, 226] on select "2025 2024 2023 2022 2021 2020 2019 2018 2017 2016 2015 2014 2013 2012 2011 2010…" at bounding box center [654, 242] width 247 height 32
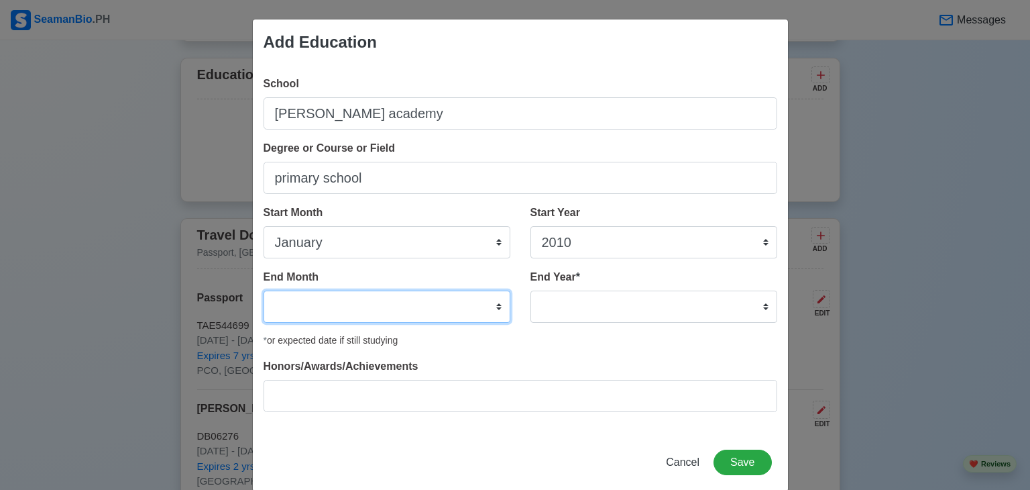
click at [365, 309] on select "January February March April May June July August September October November De…" at bounding box center [387, 306] width 247 height 32
select select "December"
click at [264, 290] on select "January February March April May June July August September October November De…" at bounding box center [387, 306] width 247 height 32
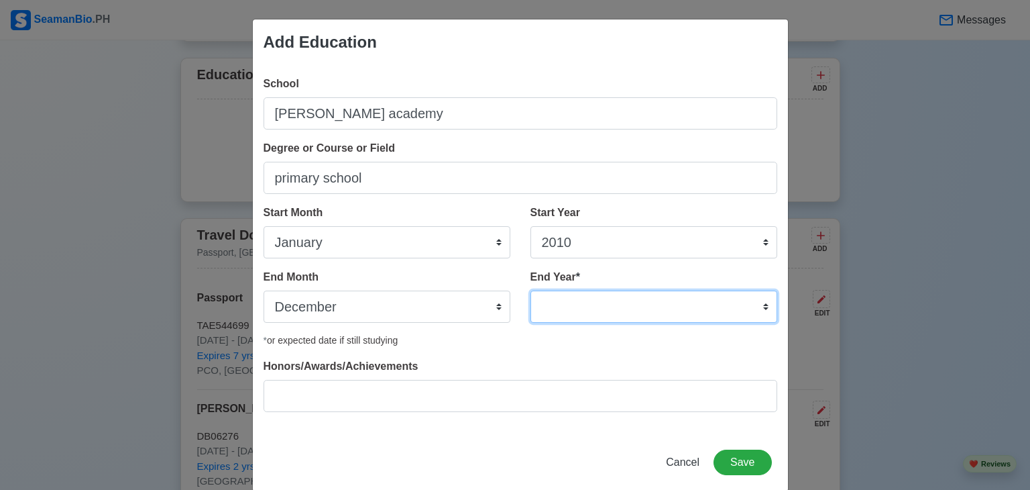
click at [608, 317] on select "2035 2034 2033 2032 2031 2030 2029 2028 2027 2026 2025 2024 2023 2022 2021 2020…" at bounding box center [654, 306] width 247 height 32
select select "2012"
click at [531, 290] on select "2035 2034 2033 2032 2031 2030 2029 2028 2027 2026 2025 2024 2023 2022 2021 2020…" at bounding box center [654, 306] width 247 height 32
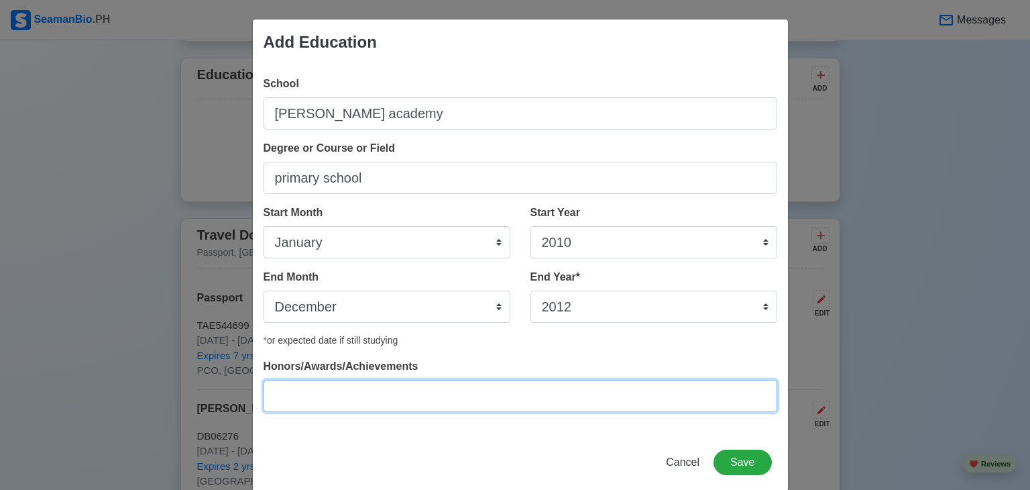
click at [393, 395] on input "Honors/Awards/Achievements" at bounding box center [521, 396] width 514 height 32
type input "PRIMARY SCHOOL"
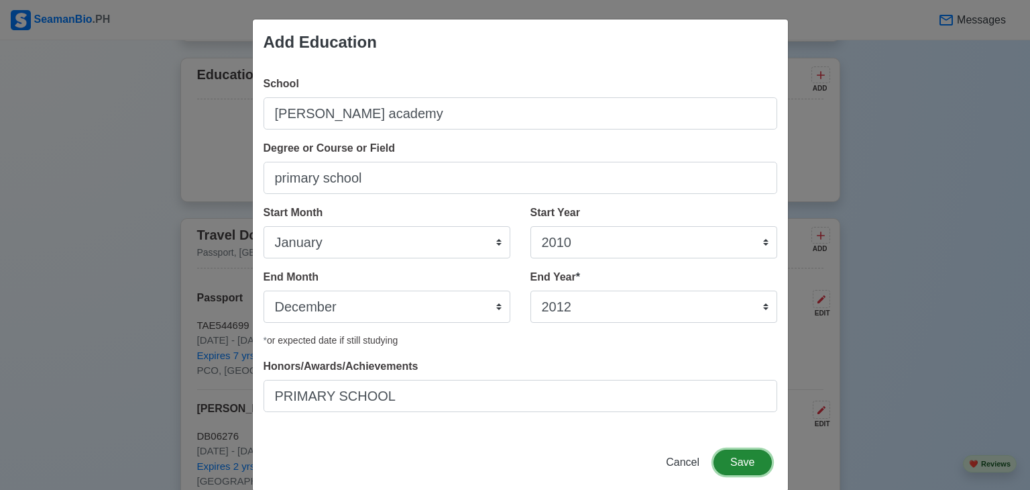
click at [741, 456] on button "Save" at bounding box center [743, 461] width 58 height 25
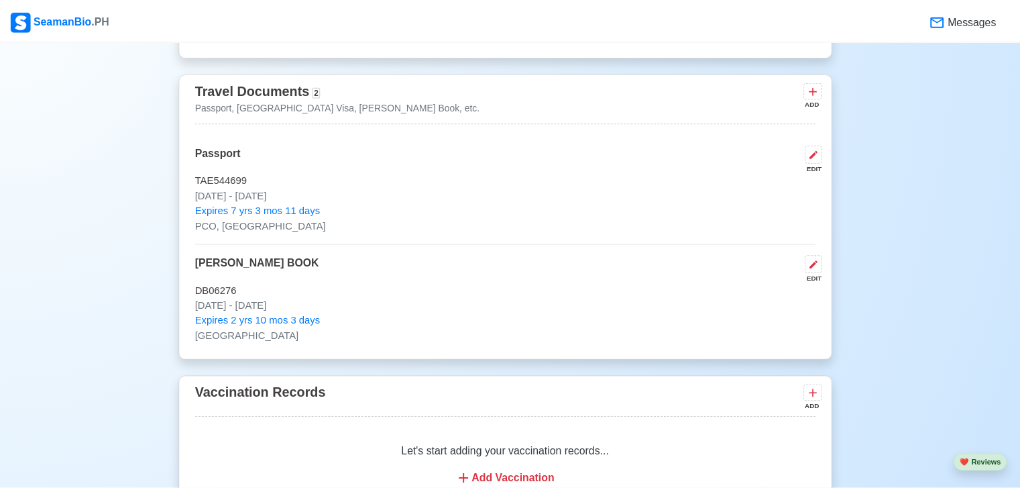
scroll to position [743, 0]
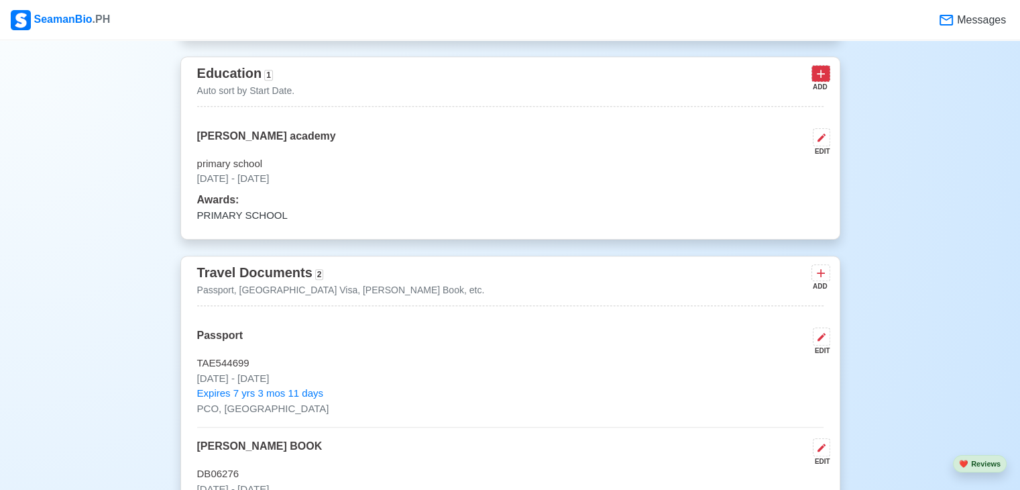
click at [823, 72] on icon at bounding box center [820, 73] width 13 height 13
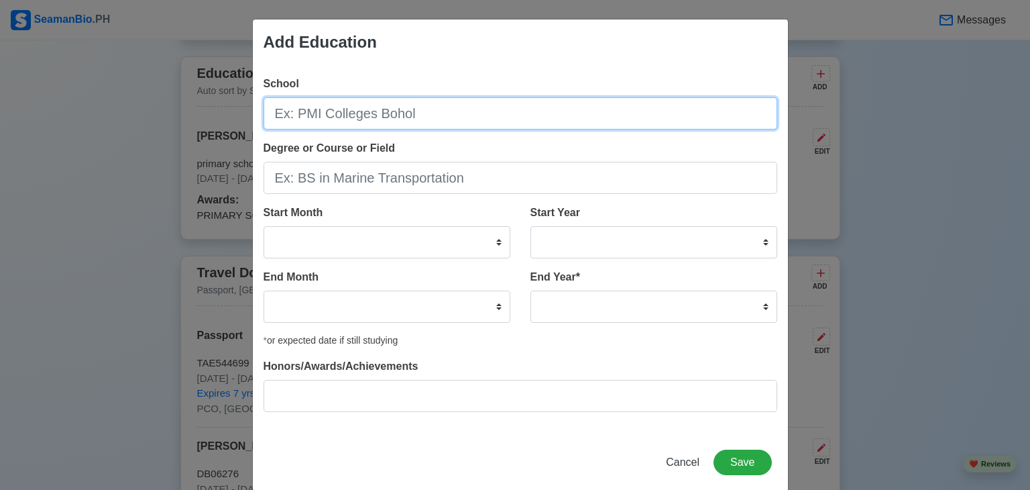
click at [460, 113] on input "School" at bounding box center [521, 113] width 514 height 32
type input "[GEOGRAPHIC_DATA][PERSON_NAME]"
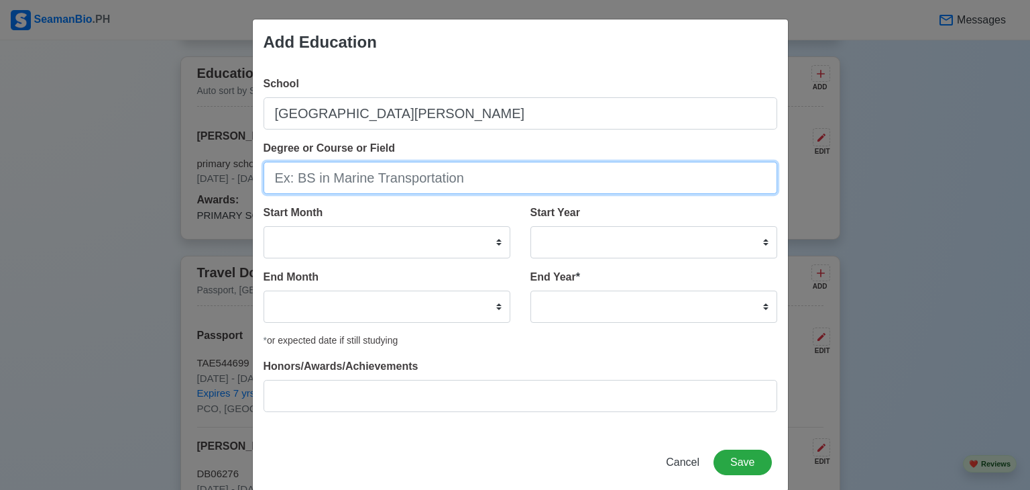
click at [405, 178] on input "Degree or Course or Field" at bounding box center [521, 178] width 514 height 32
type input "E"
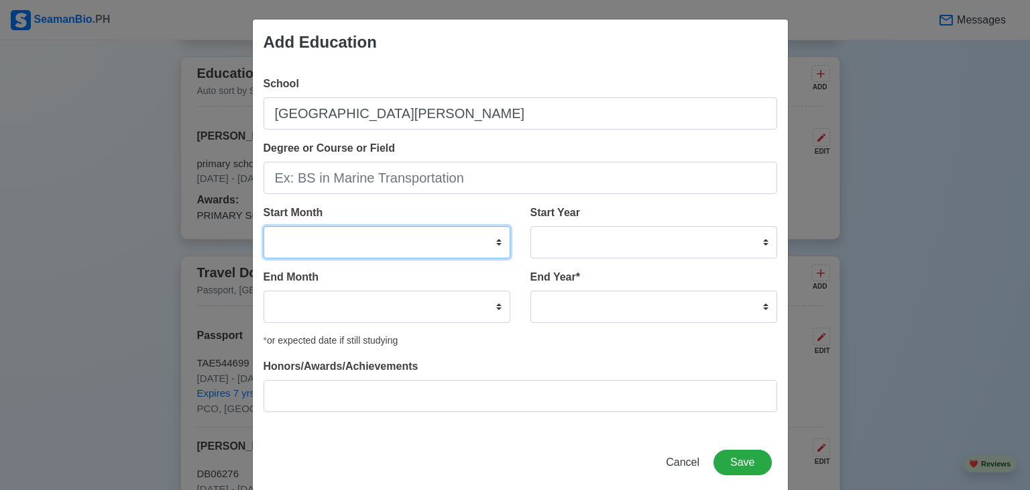
click at [388, 237] on select "January February March April May June July August September October November De…" at bounding box center [387, 242] width 247 height 32
select select "January"
click at [264, 226] on select "January February March April May June July August September October November De…" at bounding box center [387, 242] width 247 height 32
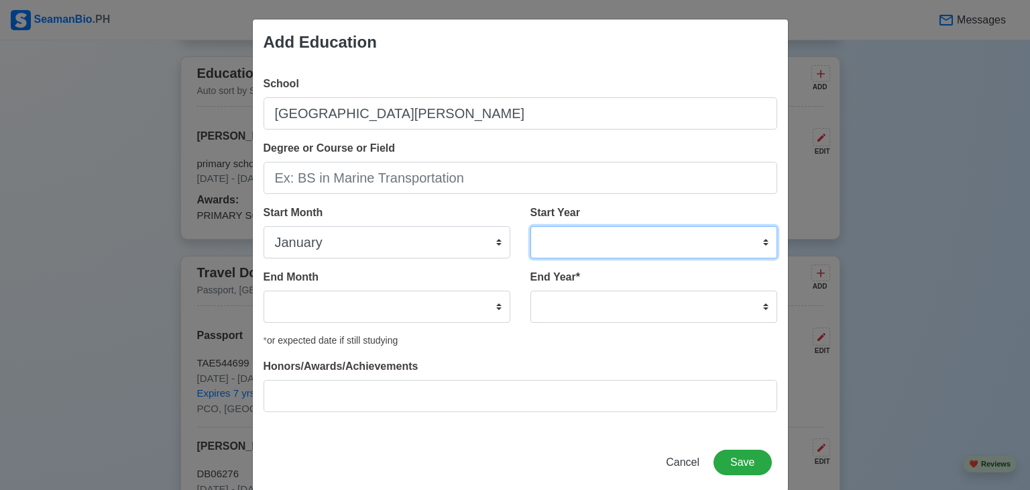
click at [618, 250] on select "2025 2024 2023 2022 2021 2020 2019 2018 2017 2016 2015 2014 2013 2012 2011 2010…" at bounding box center [654, 242] width 247 height 32
select select "2013"
click at [531, 226] on select "2025 2024 2023 2022 2021 2020 2019 2018 2017 2016 2015 2014 2013 2012 2011 2010…" at bounding box center [654, 242] width 247 height 32
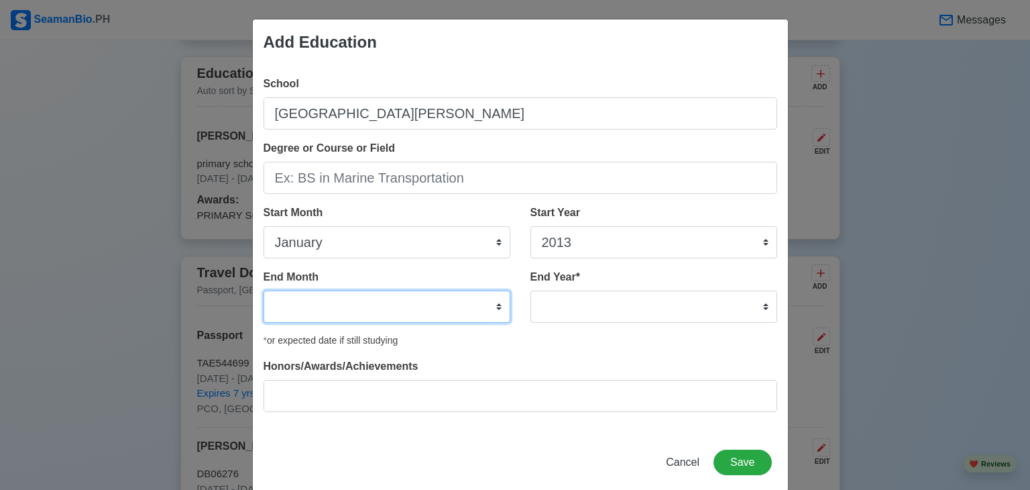
click at [360, 300] on select "January February March April May June July August September October November De…" at bounding box center [387, 306] width 247 height 32
select select "November"
click at [264, 290] on select "January February March April May June July August September October November De…" at bounding box center [387, 306] width 247 height 32
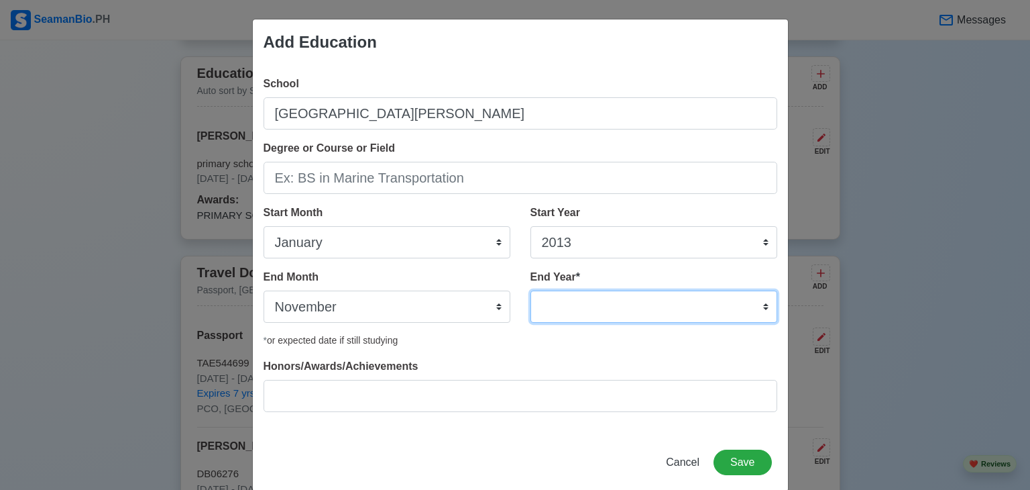
click at [715, 307] on select "2035 2034 2033 2032 2031 2030 2029 2028 2027 2026 2025 2024 2023 2022 2021 2020…" at bounding box center [654, 306] width 247 height 32
select select "2016"
click at [531, 290] on select "2035 2034 2033 2032 2031 2030 2029 2028 2027 2026 2025 2024 2023 2022 2021 2020…" at bounding box center [654, 306] width 247 height 32
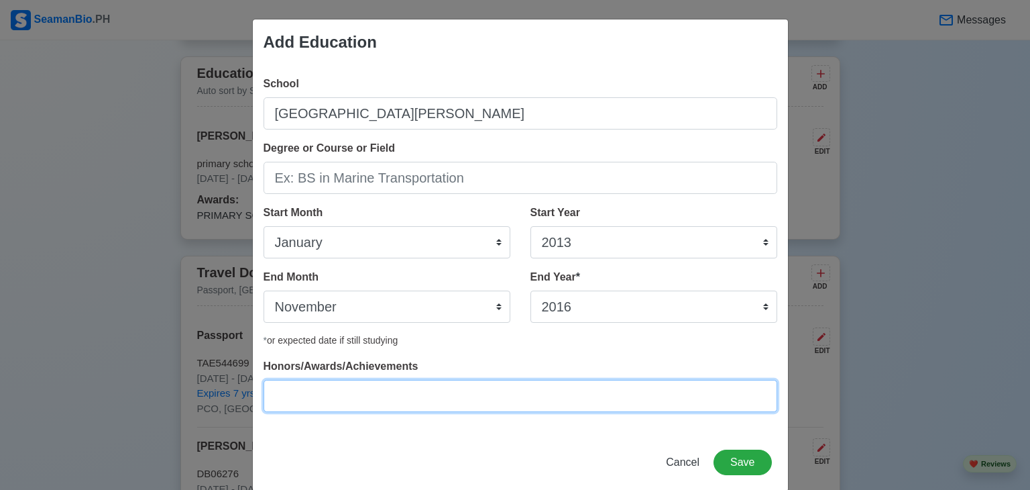
click at [362, 401] on input "Honors/Awards/Achievements" at bounding box center [521, 396] width 514 height 32
type input "CSE"
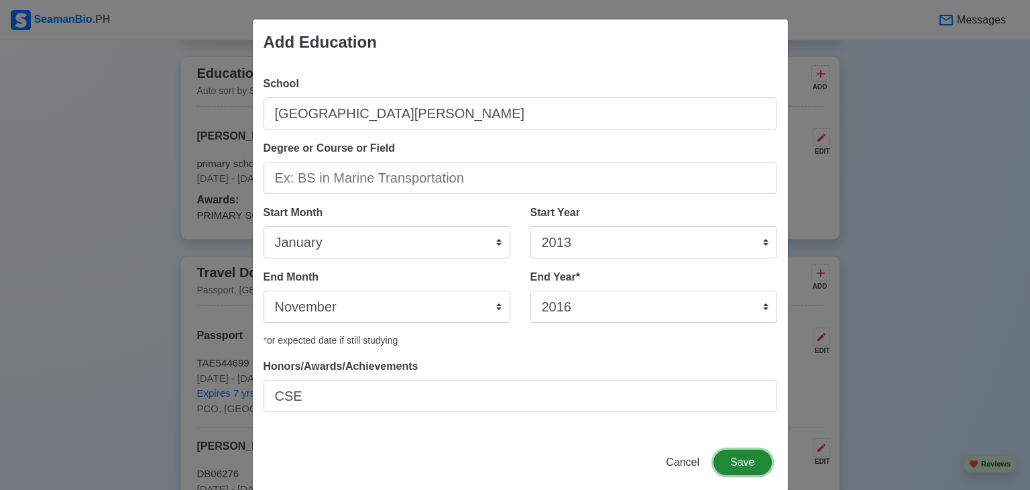
click at [751, 464] on button "Save" at bounding box center [743, 461] width 58 height 25
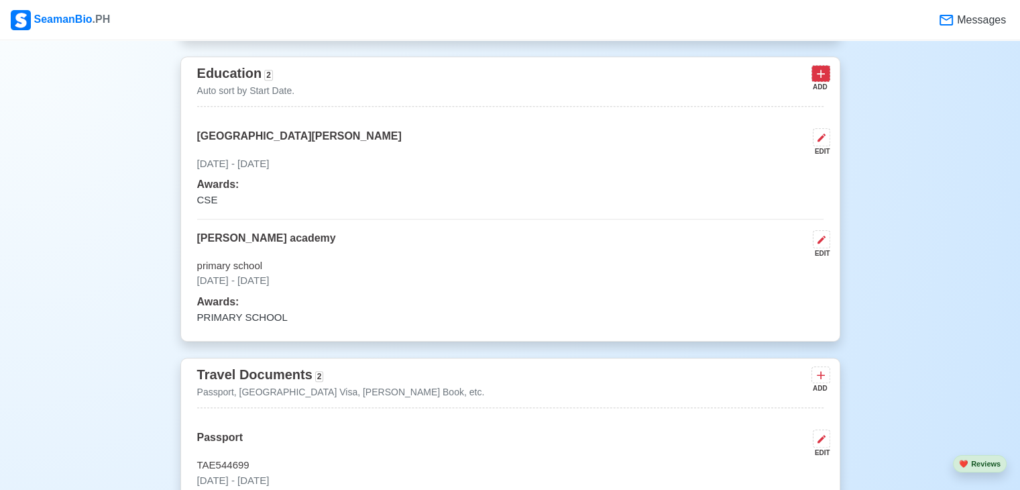
click at [820, 72] on icon at bounding box center [820, 73] width 13 height 13
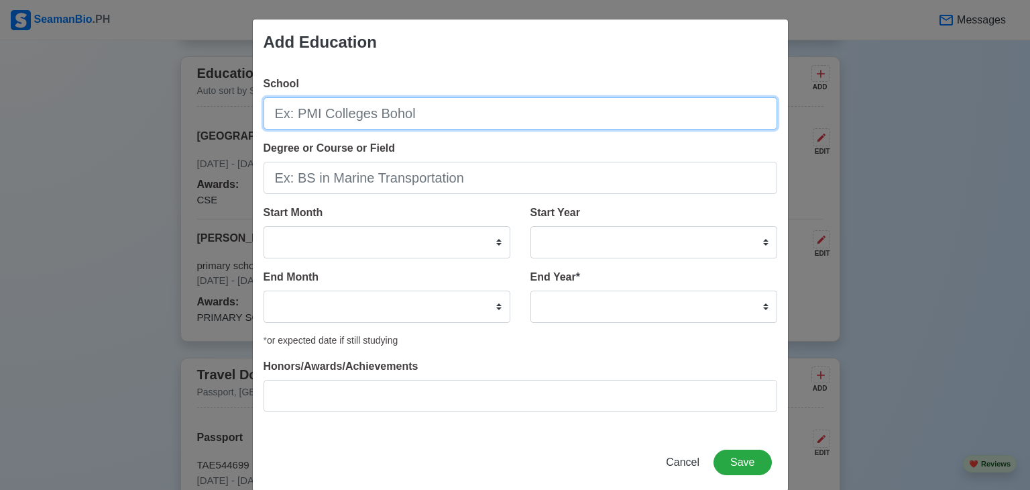
click at [349, 118] on input "School" at bounding box center [521, 113] width 514 height 32
type input "[GEOGRAPHIC_DATA]"
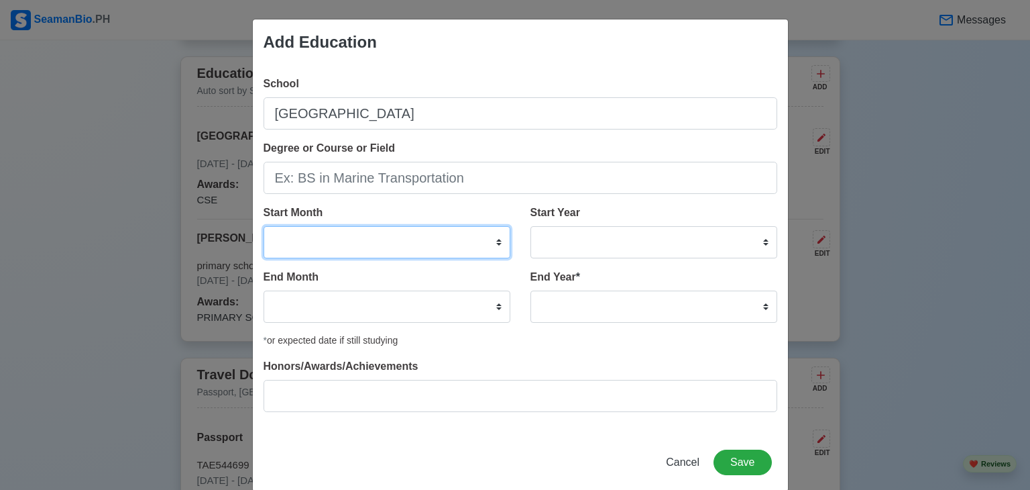
click at [405, 245] on select "January February March April May June July August September October November De…" at bounding box center [387, 242] width 247 height 32
select select "July"
click at [264, 226] on select "January February March April May June July August September October November De…" at bounding box center [387, 242] width 247 height 32
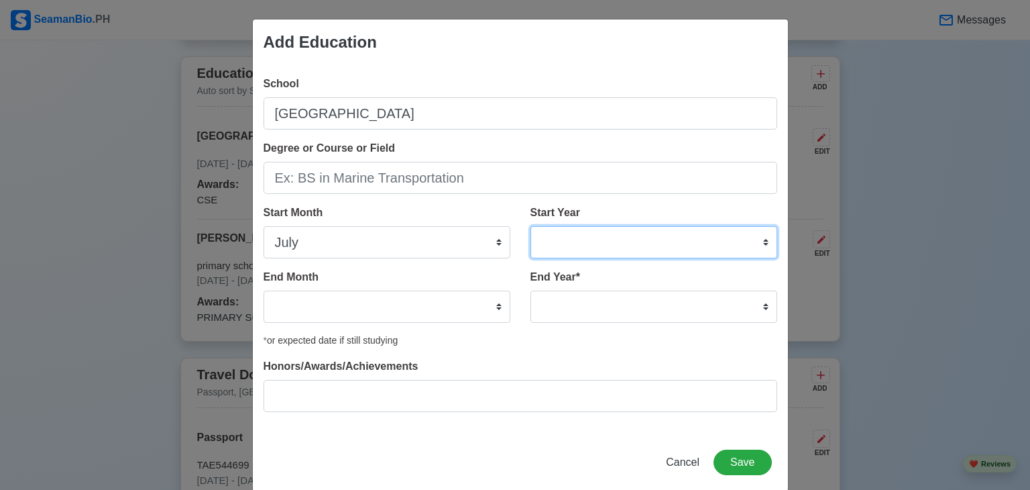
click at [664, 233] on select "2025 2024 2023 2022 2021 2020 2019 2018 2017 2016 2015 2014 2013 2012 2011 2010…" at bounding box center [654, 242] width 247 height 32
select select "2017"
click at [531, 226] on select "2025 2024 2023 2022 2021 2020 2019 2018 2017 2016 2015 2014 2013 2012 2011 2010…" at bounding box center [654, 242] width 247 height 32
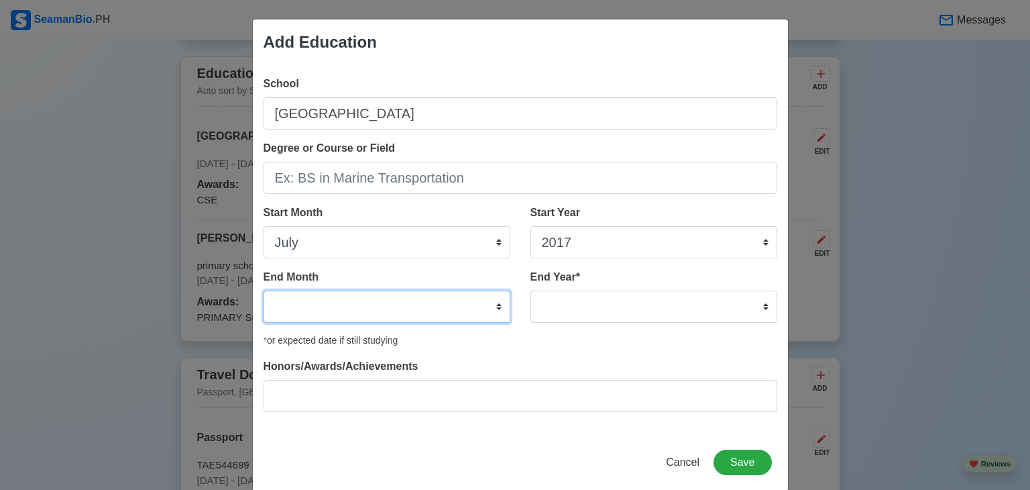
click at [350, 305] on select "January February March April May June July August September October November De…" at bounding box center [387, 306] width 247 height 32
select select "May"
click at [264, 290] on select "January February March April May June July August September October November De…" at bounding box center [387, 306] width 247 height 32
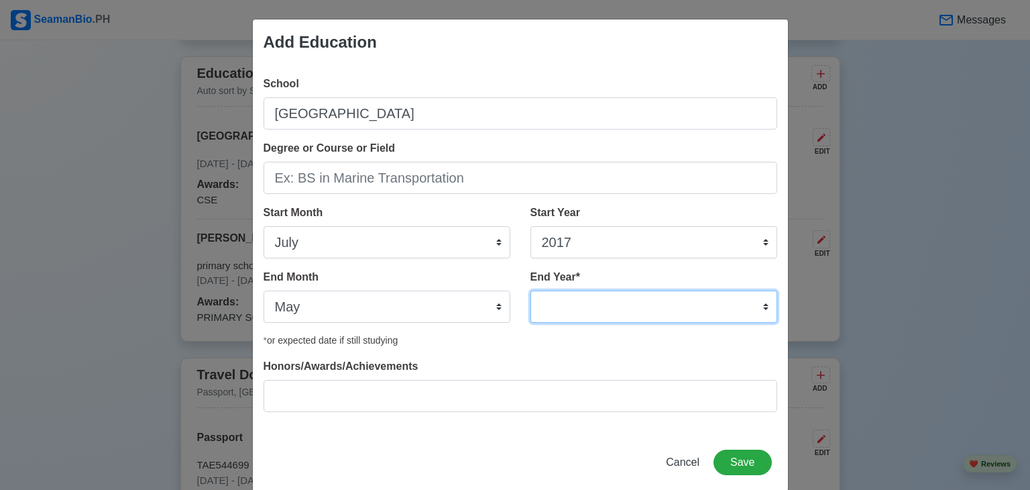
click at [743, 315] on select "2035 2034 2033 2032 2031 2030 2029 2028 2027 2026 2025 2024 2023 2022 2021 2020…" at bounding box center [654, 306] width 247 height 32
select select "2019"
click at [531, 290] on select "2035 2034 2033 2032 2031 2030 2029 2028 2027 2026 2025 2024 2023 2022 2021 2020…" at bounding box center [654, 306] width 247 height 32
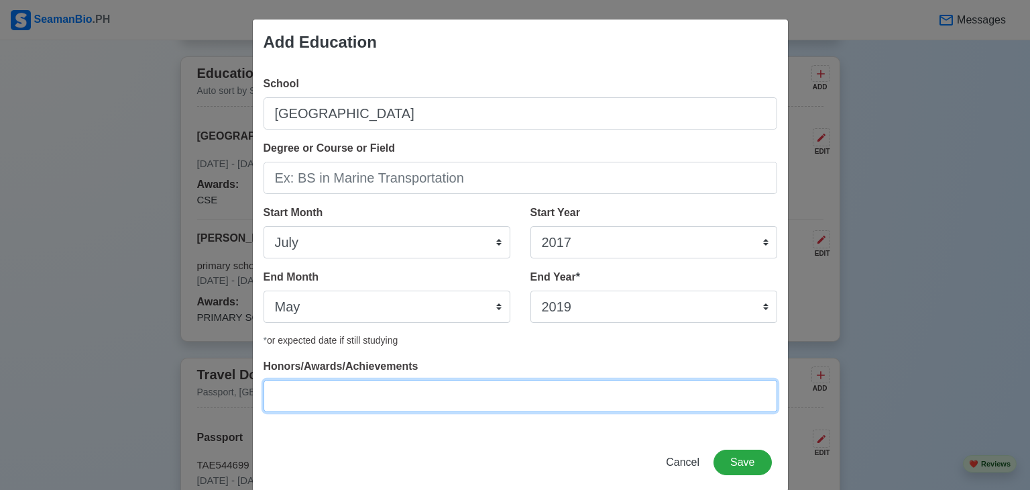
click at [374, 390] on input "Honors/Awards/Achievements" at bounding box center [521, 396] width 514 height 32
type input "ACSE"
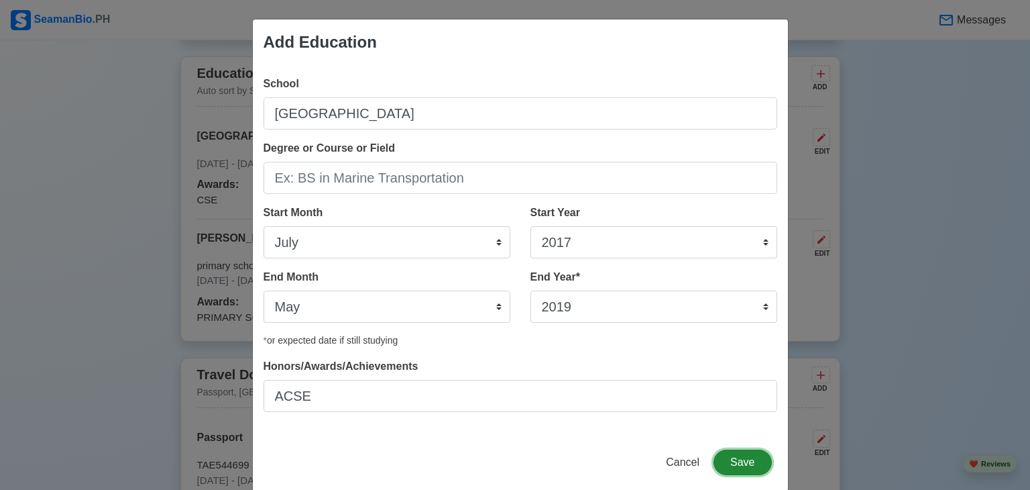
click at [733, 462] on button "Save" at bounding box center [743, 461] width 58 height 25
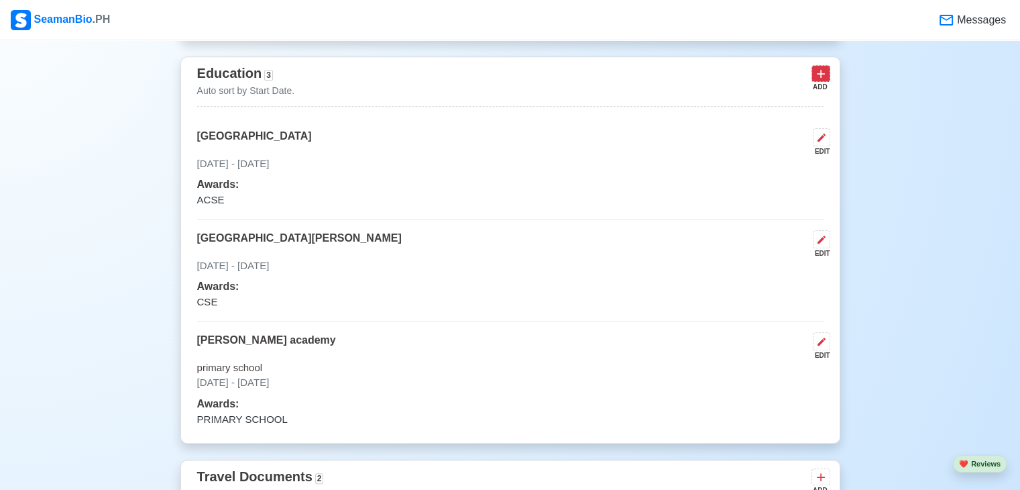
click at [826, 69] on icon at bounding box center [820, 73] width 13 height 13
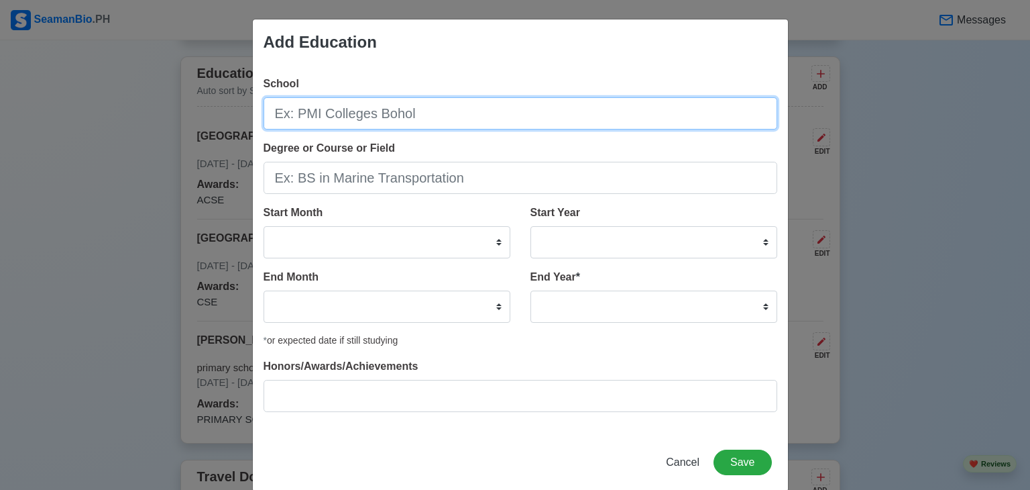
click at [344, 121] on input "School" at bounding box center [521, 113] width 514 height 32
type input "D"
type input "[GEOGRAPHIC_DATA]"
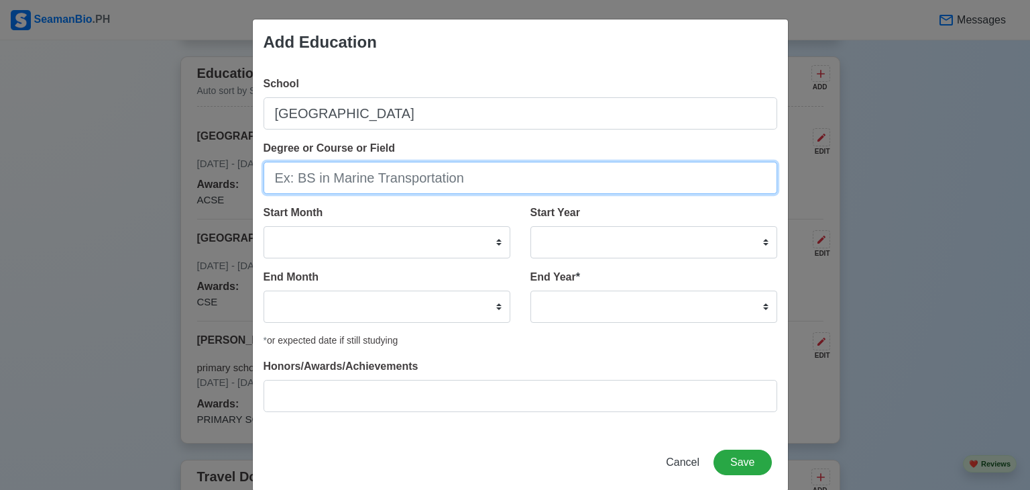
click at [373, 181] on input "Degree or Course or Field" at bounding box center [521, 178] width 514 height 32
type input "b"
type input "Bs in Mechanical and Marine Engineering"
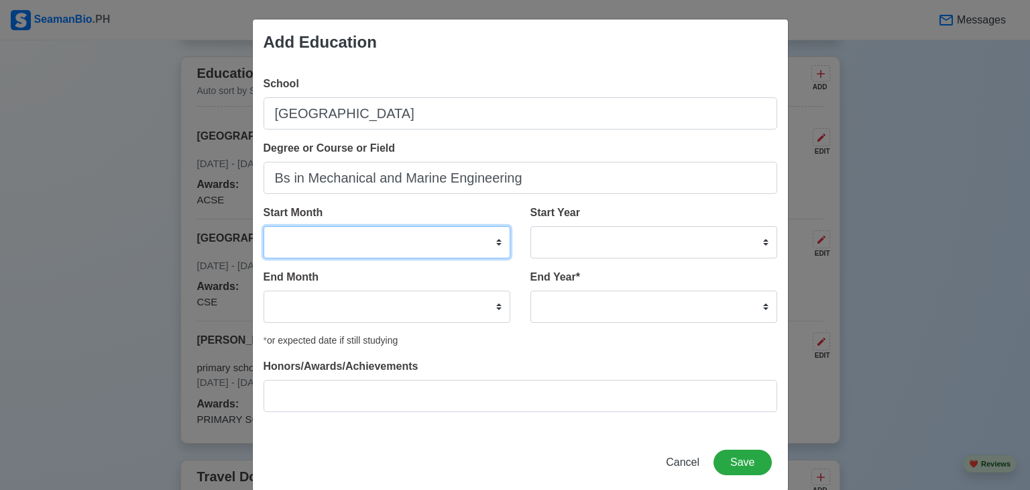
click at [336, 245] on select "January February March April May June July August September October November De…" at bounding box center [387, 242] width 247 height 32
select select "November"
click at [264, 226] on select "January February March April May June July August September October November De…" at bounding box center [387, 242] width 247 height 32
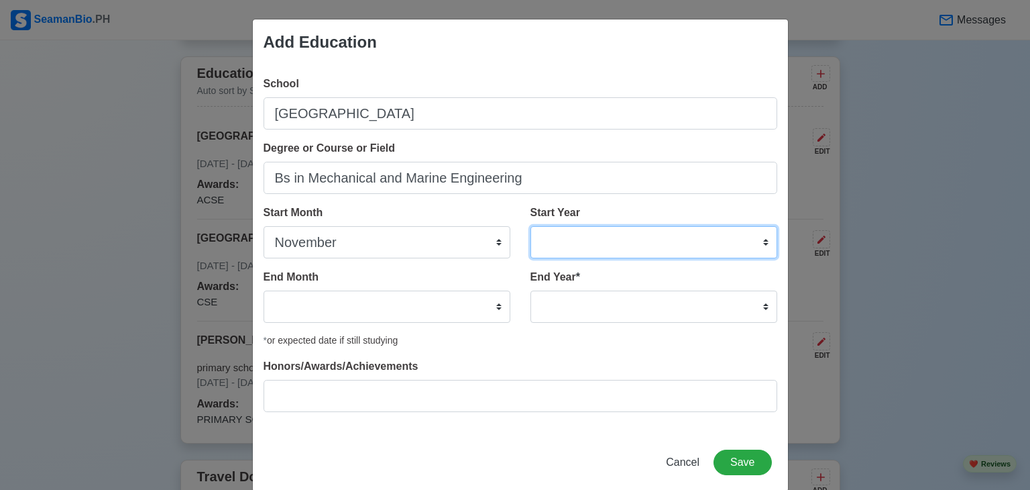
click at [735, 250] on select "2025 2024 2023 2022 2021 2020 2019 2018 2017 2016 2015 2014 2013 2012 2011 2010…" at bounding box center [654, 242] width 247 height 32
select select "2021"
click at [531, 226] on select "2025 2024 2023 2022 2021 2020 2019 2018 2017 2016 2015 2014 2013 2012 2011 2010…" at bounding box center [654, 242] width 247 height 32
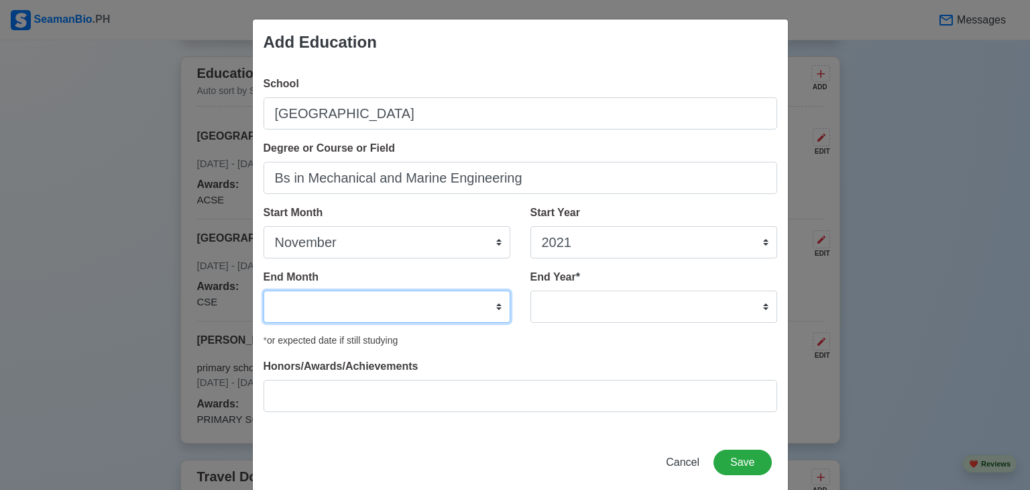
click at [414, 304] on select "January February March April May June July August September October November De…" at bounding box center [387, 306] width 247 height 32
select select "July"
click at [264, 290] on select "January February March April May June July August September October November De…" at bounding box center [387, 306] width 247 height 32
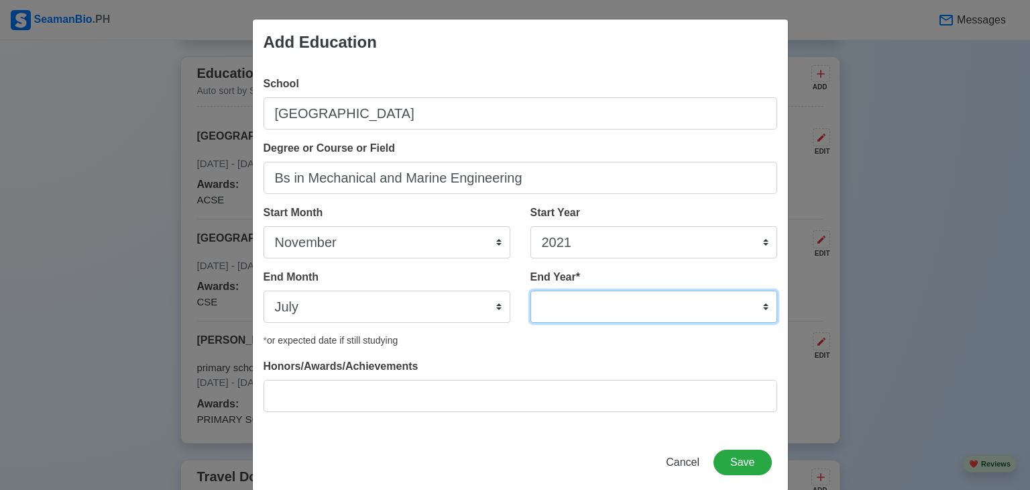
click at [692, 305] on select "2035 2034 2033 2032 2031 2030 2029 2028 2027 2026 2025 2024 2023 2022 2021 2020…" at bounding box center [654, 306] width 247 height 32
select select "2025"
click at [531, 290] on select "2035 2034 2033 2032 2031 2030 2029 2028 2027 2026 2025 2024 2023 2022 2021 2020…" at bounding box center [654, 306] width 247 height 32
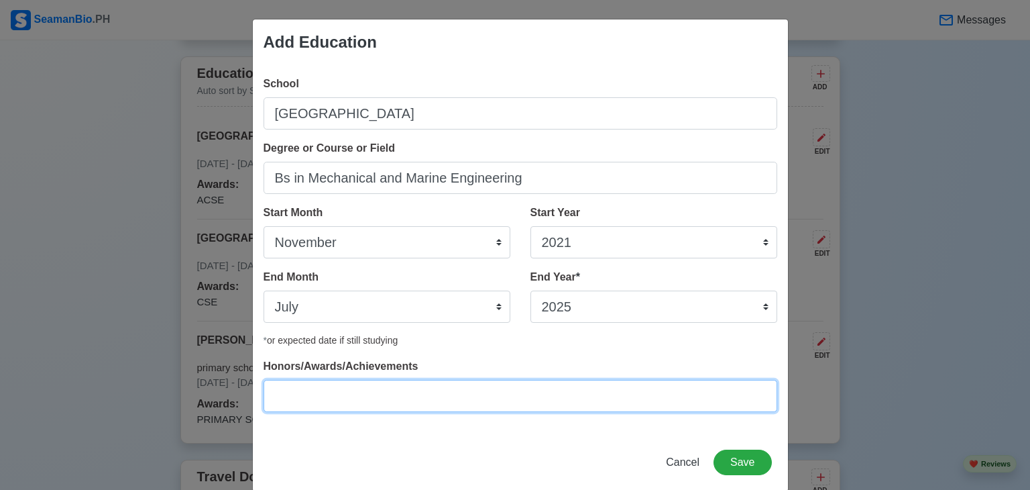
click at [347, 397] on input "Honors/Awards/Achievements" at bounding box center [521, 396] width 514 height 32
type input "Bs in Mechanical and Marine Engineering"
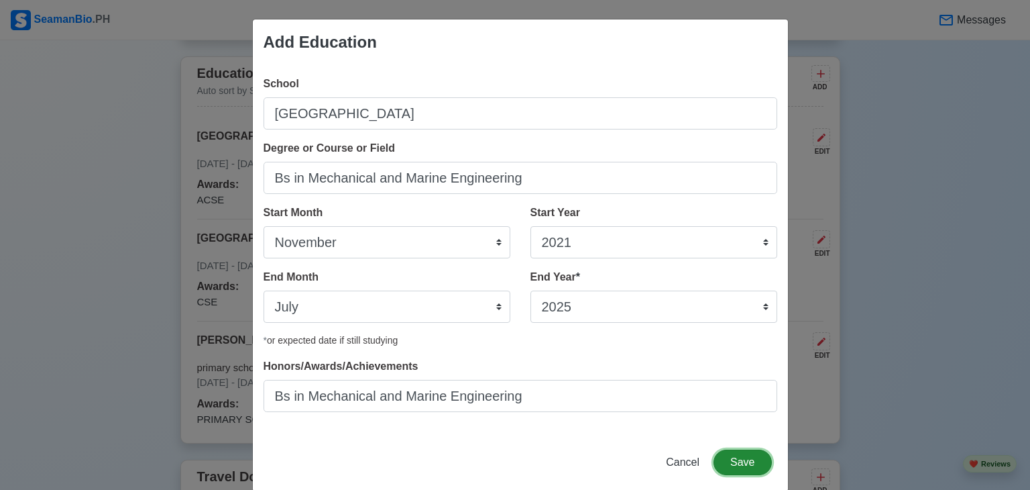
click at [753, 459] on button "Save" at bounding box center [743, 461] width 58 height 25
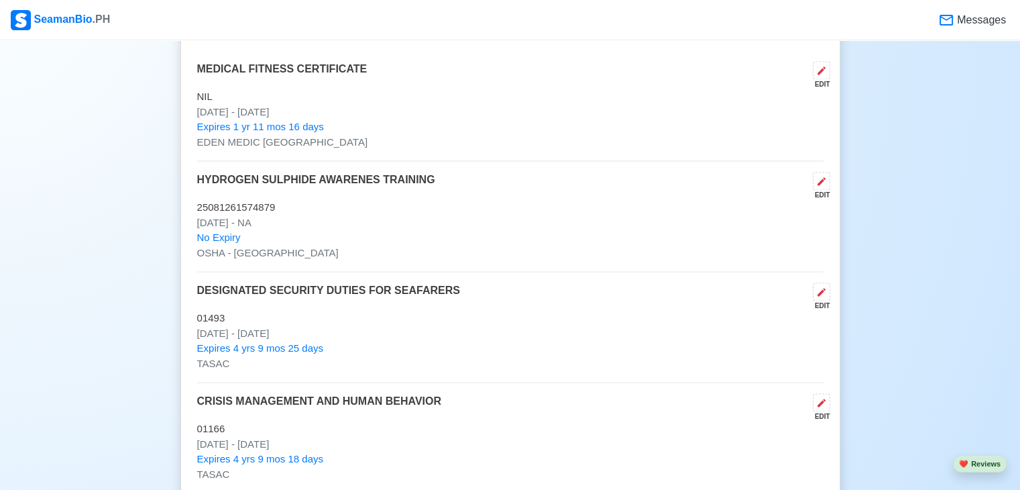
scroll to position [2111, 0]
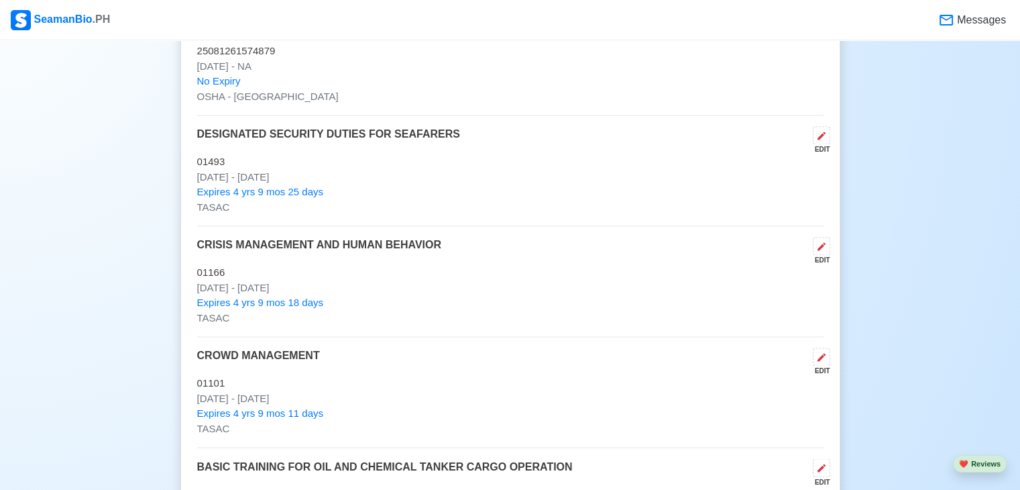
click at [895, 210] on div "New 🧑🏻‍💻 Practice Interview 🏬 Apply to Agencies 🔥 Apply Jobs 🚢 Log My Travels C…" at bounding box center [510, 77] width 1020 height 4265
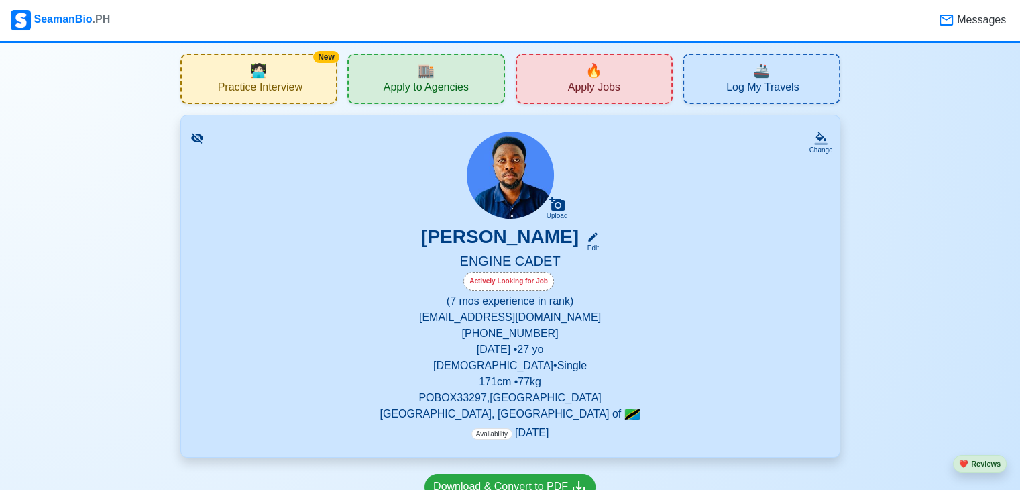
scroll to position [0, 0]
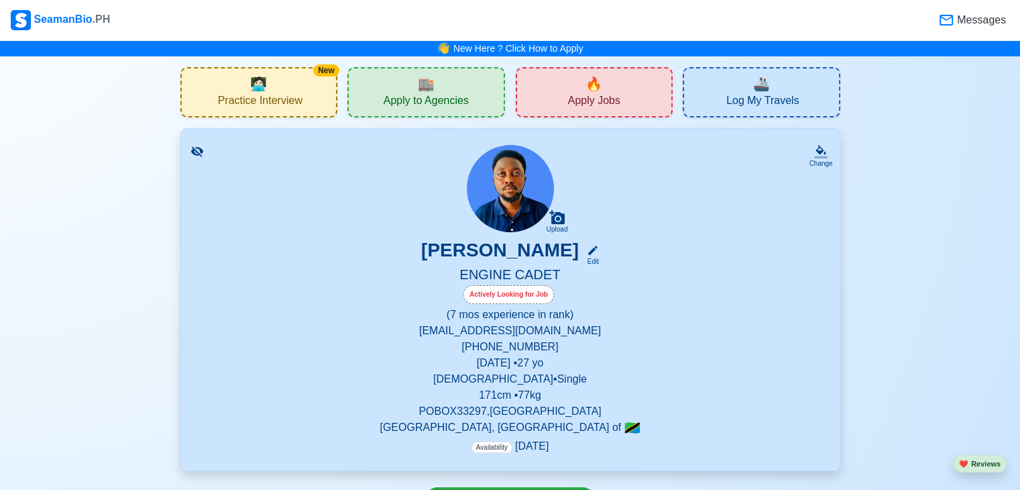
click at [461, 103] on span "Apply to Agencies" at bounding box center [426, 102] width 85 height 17
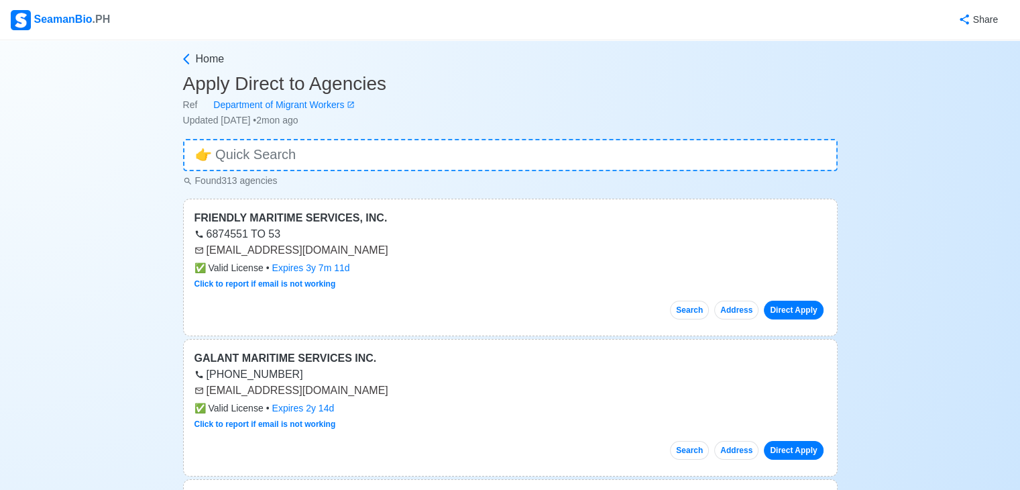
click at [187, 57] on icon at bounding box center [186, 58] width 13 height 13
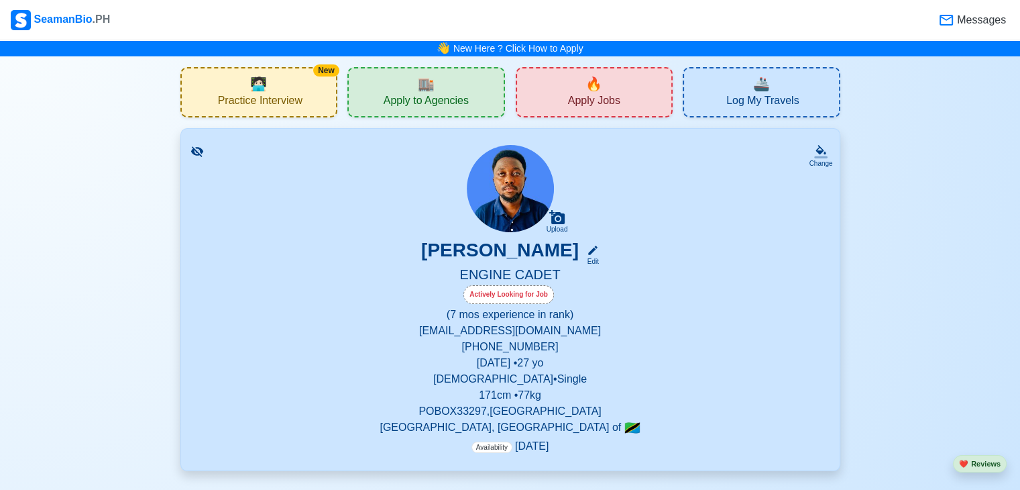
click at [597, 89] on span "🔥" at bounding box center [594, 84] width 17 height 20
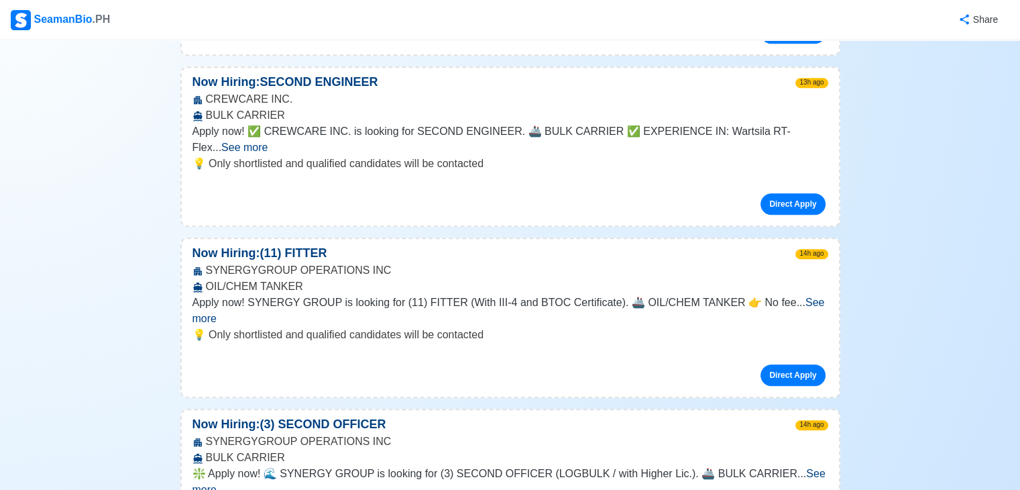
scroll to position [885, 0]
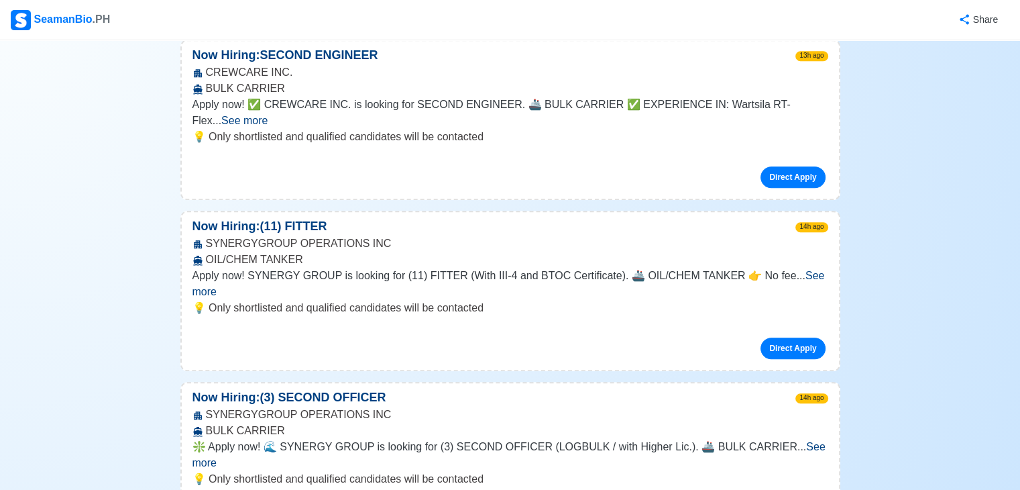
click at [797, 270] on span "See more" at bounding box center [509, 284] width 633 height 28
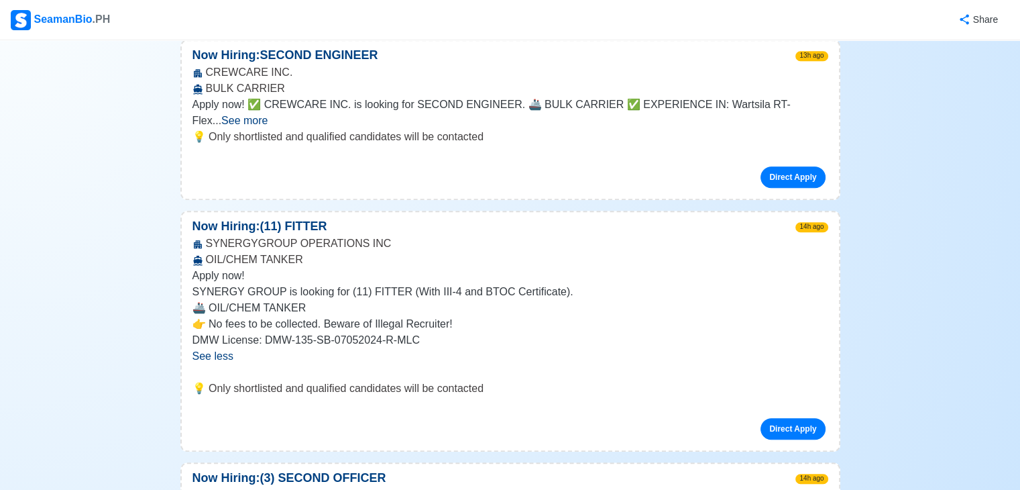
click at [797, 268] on p "Apply now!" at bounding box center [511, 276] width 636 height 16
click at [802, 418] on link "Direct Apply" at bounding box center [793, 428] width 64 height 21
drag, startPoint x: 369, startPoint y: 191, endPoint x: 202, endPoint y: 194, distance: 167.0
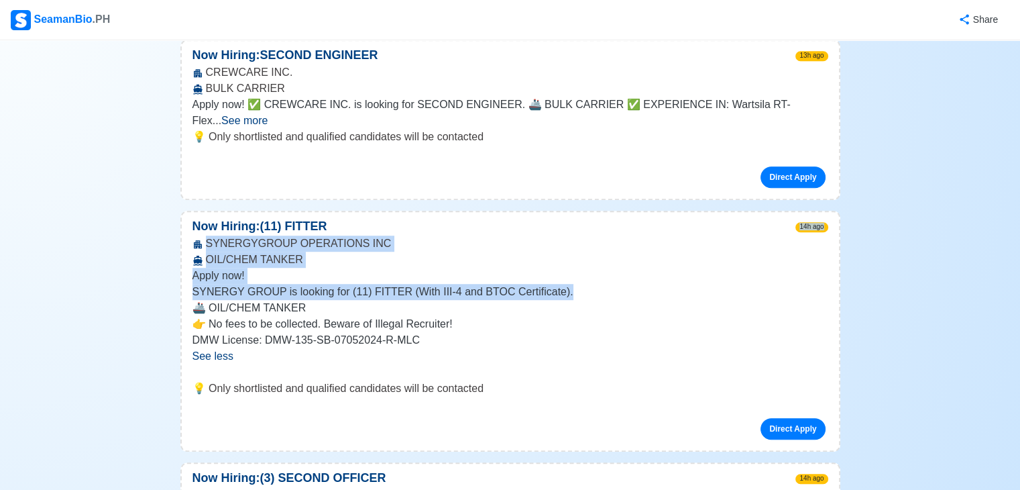
drag, startPoint x: 202, startPoint y: 194, endPoint x: 427, endPoint y: 180, distance: 225.8
click at [427, 211] on div "Now Hiring: (11) FITTER 14h ago SYNERGYGROUP OPERATIONS INC OIL/CHEM TANKER App…" at bounding box center [510, 331] width 660 height 241
click at [427, 217] on div "Now Hiring: (11) FITTER 14h ago" at bounding box center [510, 226] width 657 height 18
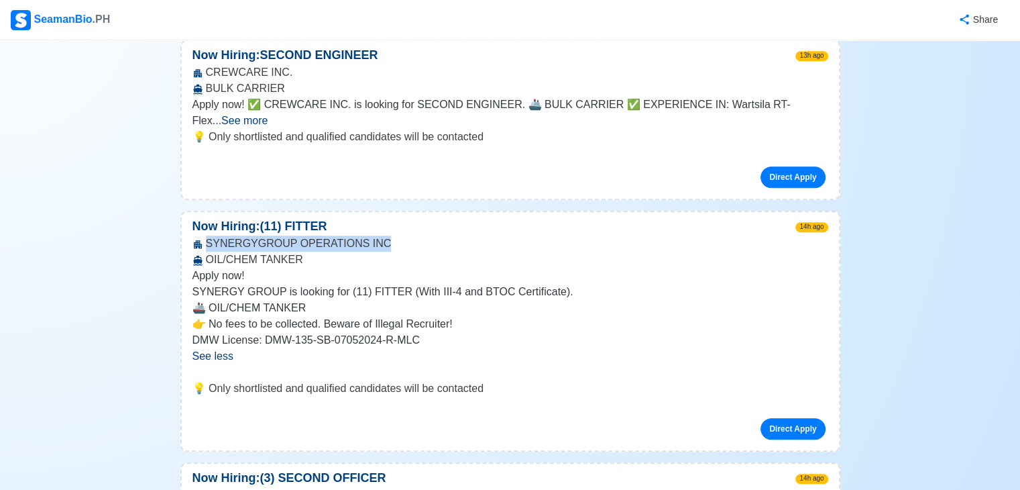
drag, startPoint x: 205, startPoint y: 194, endPoint x: 376, endPoint y: 198, distance: 171.1
click at [376, 235] on div "SYNERGYGROUP OPERATIONS INC OIL/CHEM TANKER" at bounding box center [510, 251] width 657 height 32
copy div "SYNERGYGROUP OPERATIONS INC"
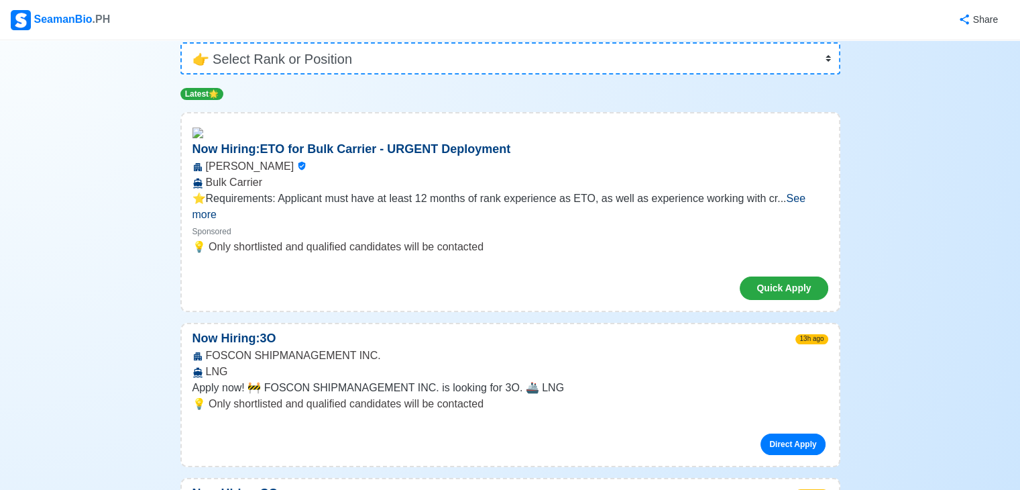
scroll to position [0, 0]
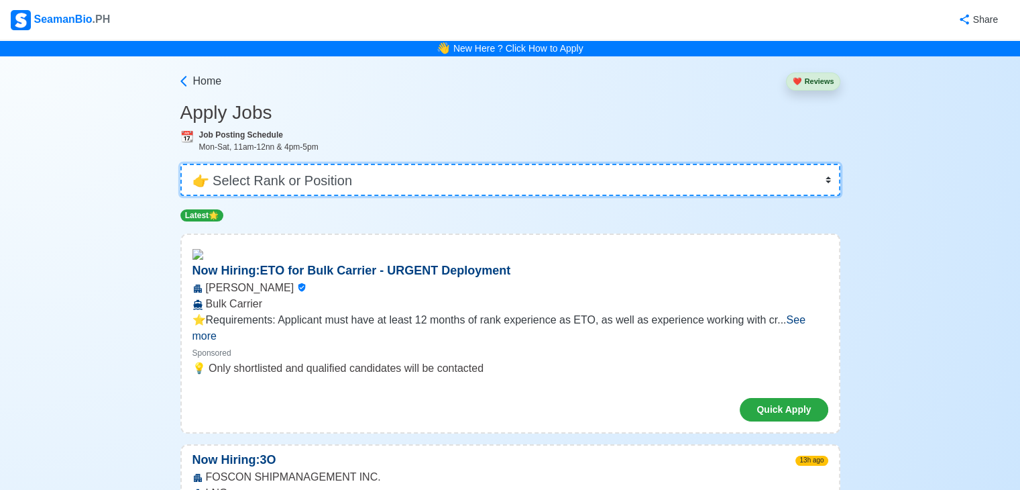
click at [366, 180] on select "👉 Select Rank or Position Master Chief Officer 2nd Officer 3rd Officer Junior O…" at bounding box center [510, 180] width 660 height 32
select select "Cadet"
click at [182, 164] on select "👉 Select Rank or Position Master Chief Officer 2nd Officer 3rd Officer Junior O…" at bounding box center [510, 180] width 660 height 32
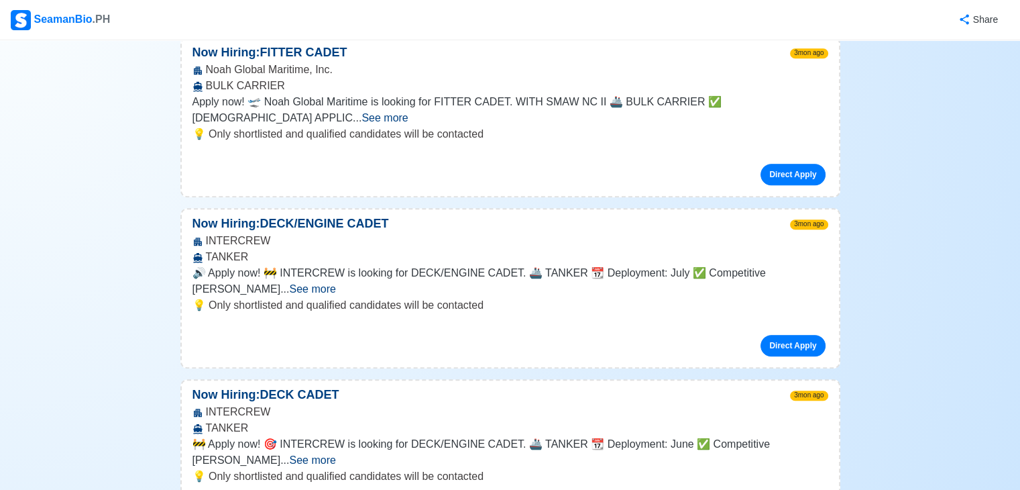
scroll to position [912, 0]
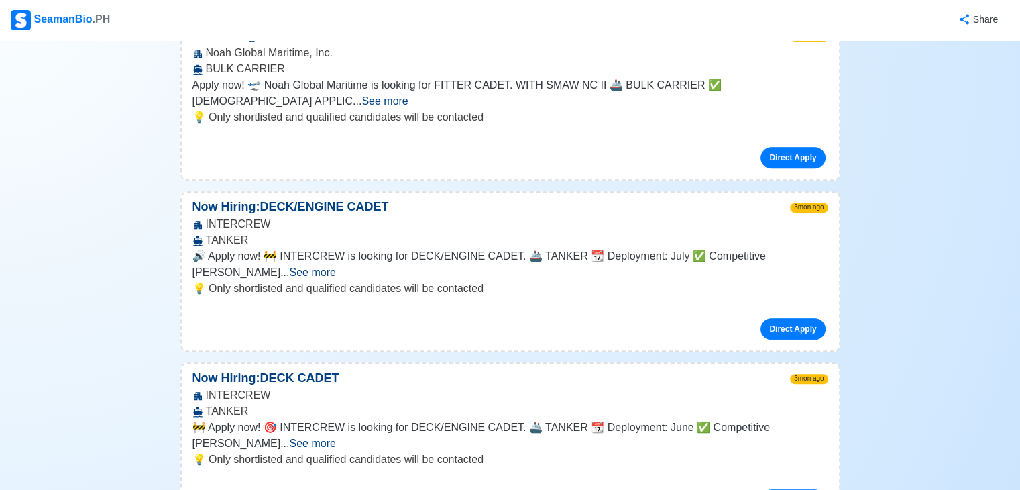
click at [335, 266] on span "See more" at bounding box center [312, 271] width 46 height 11
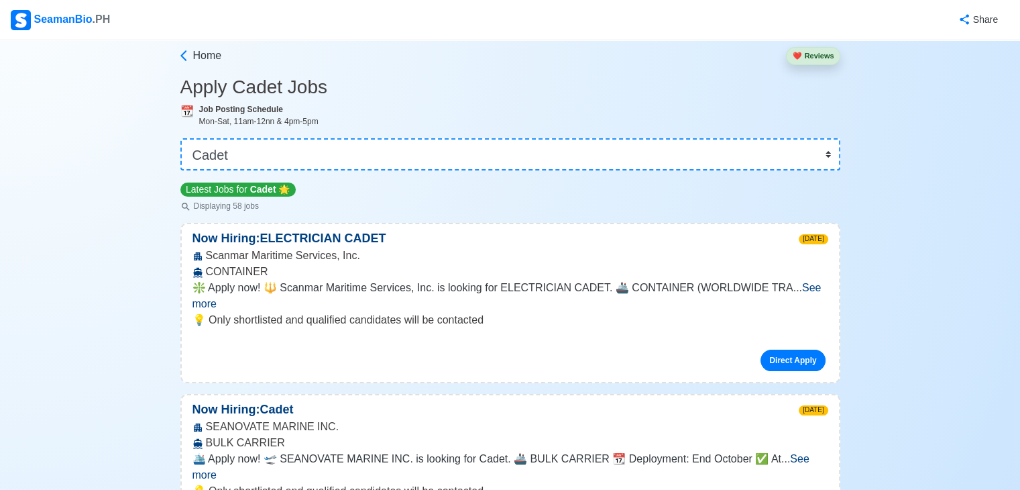
scroll to position [27, 0]
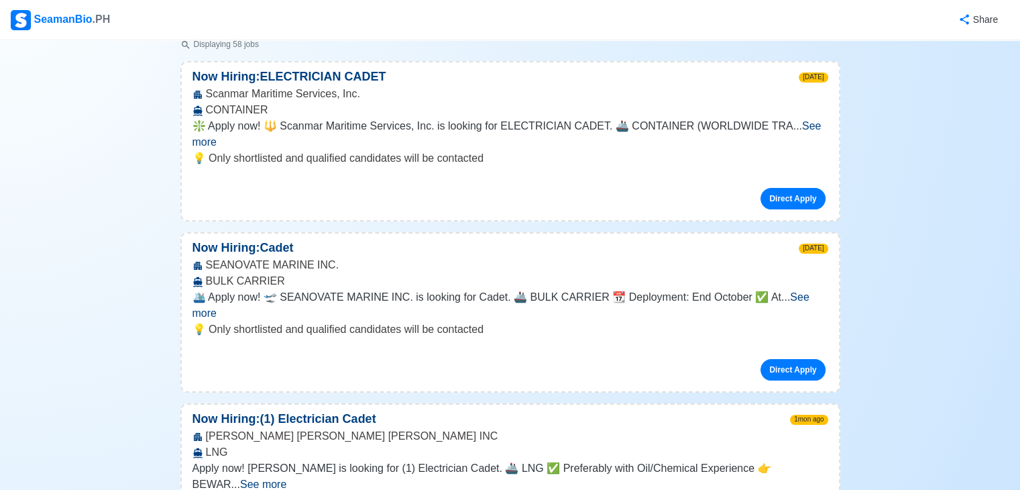
scroll to position [188, 0]
click at [789, 358] on link "Direct Apply" at bounding box center [793, 368] width 64 height 21
drag, startPoint x: 325, startPoint y: 248, endPoint x: 205, endPoint y: 247, distance: 120.1
click at [205, 256] on div "SEANOVATE MARINE INC. BULK CARRIER" at bounding box center [510, 272] width 657 height 32
copy div "SEANOVATE MARINE INC"
